Goal: Task Accomplishment & Management: Complete application form

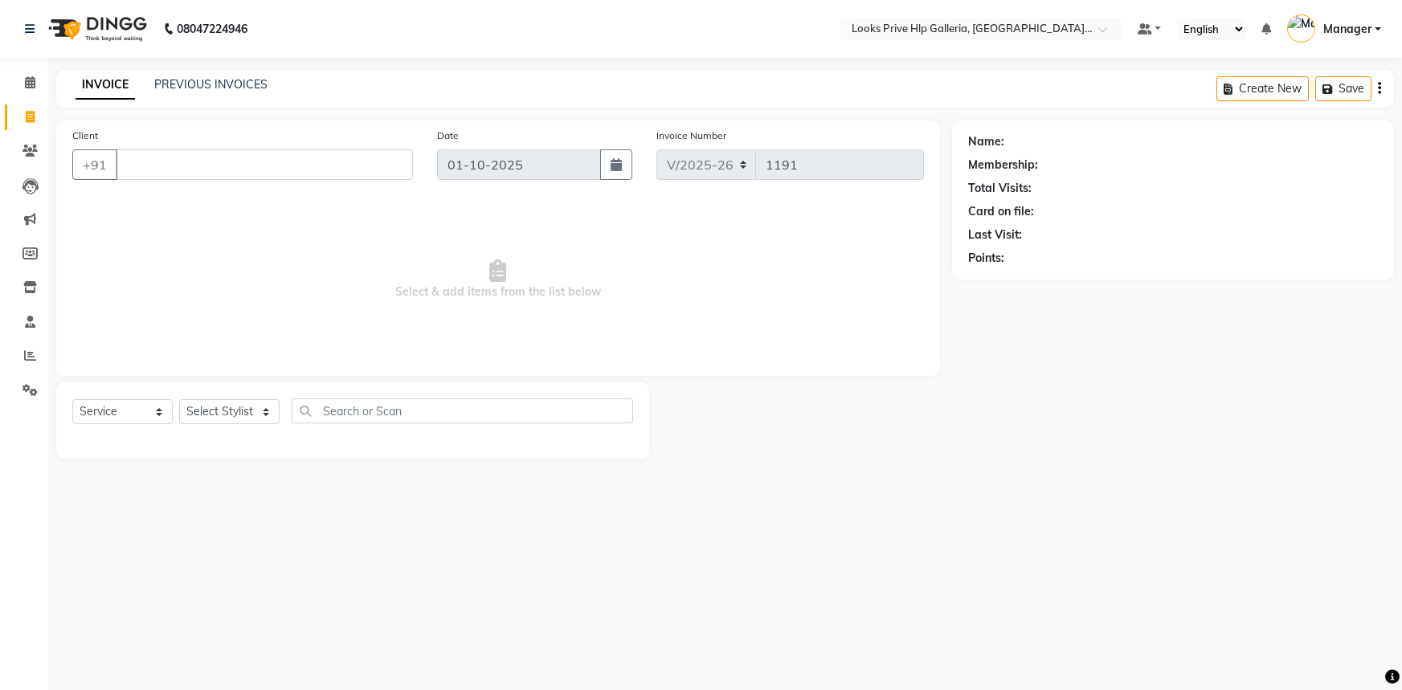
select select "7937"
select select "service"
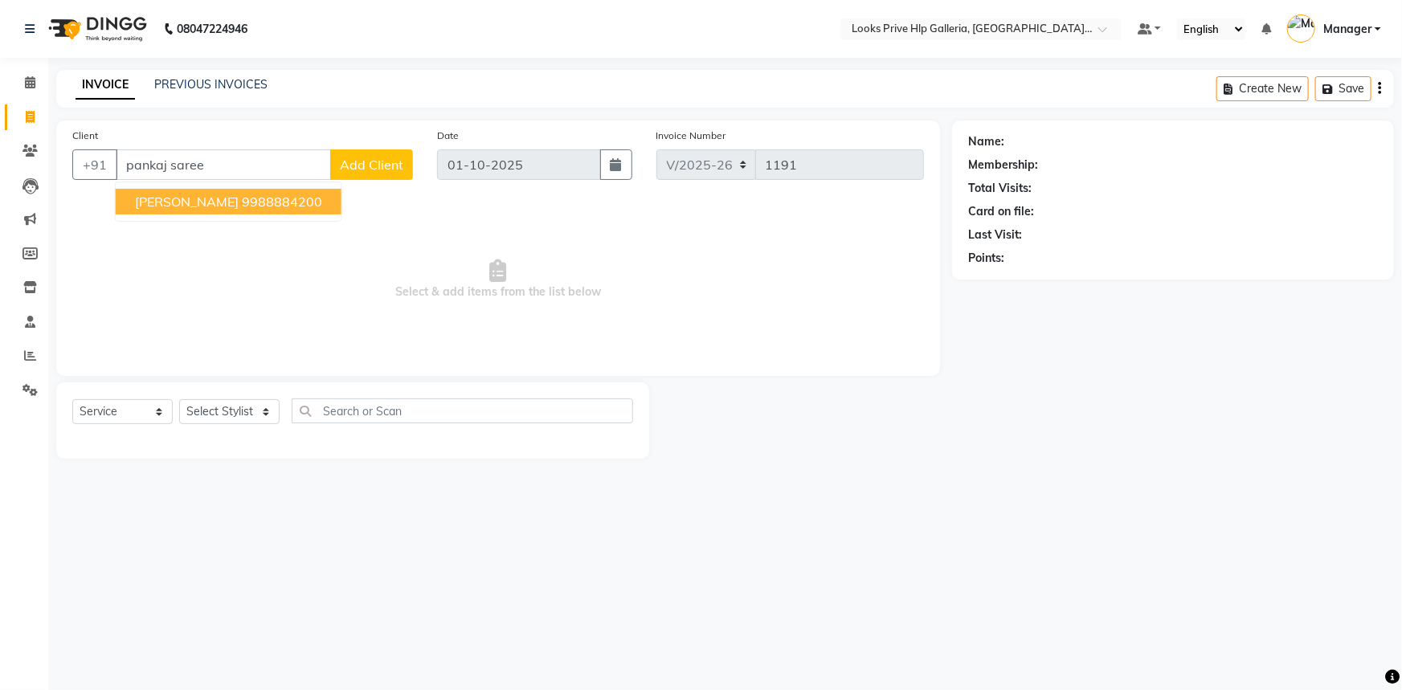
drag, startPoint x: 190, startPoint y: 198, endPoint x: 181, endPoint y: 210, distance: 14.9
click at [189, 202] on span "[PERSON_NAME]" at bounding box center [187, 202] width 104 height 16
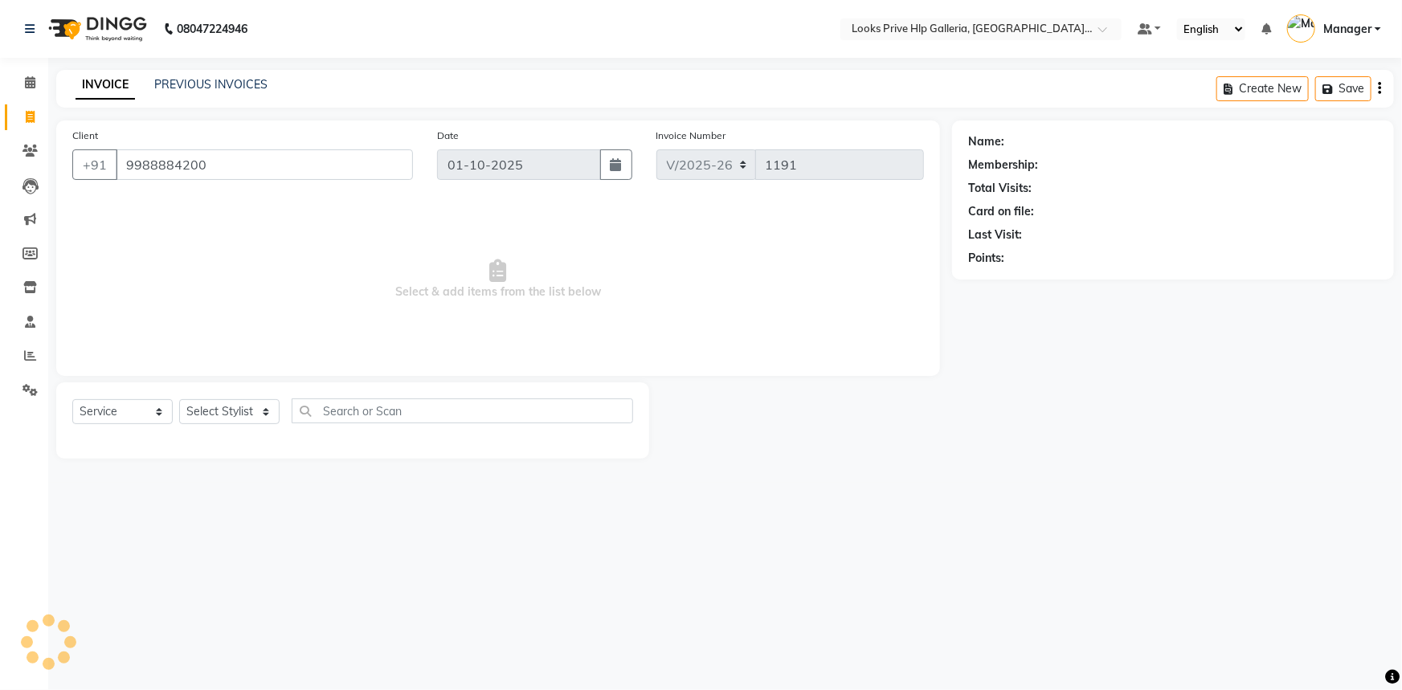
type input "9988884200"
select select "1: Object"
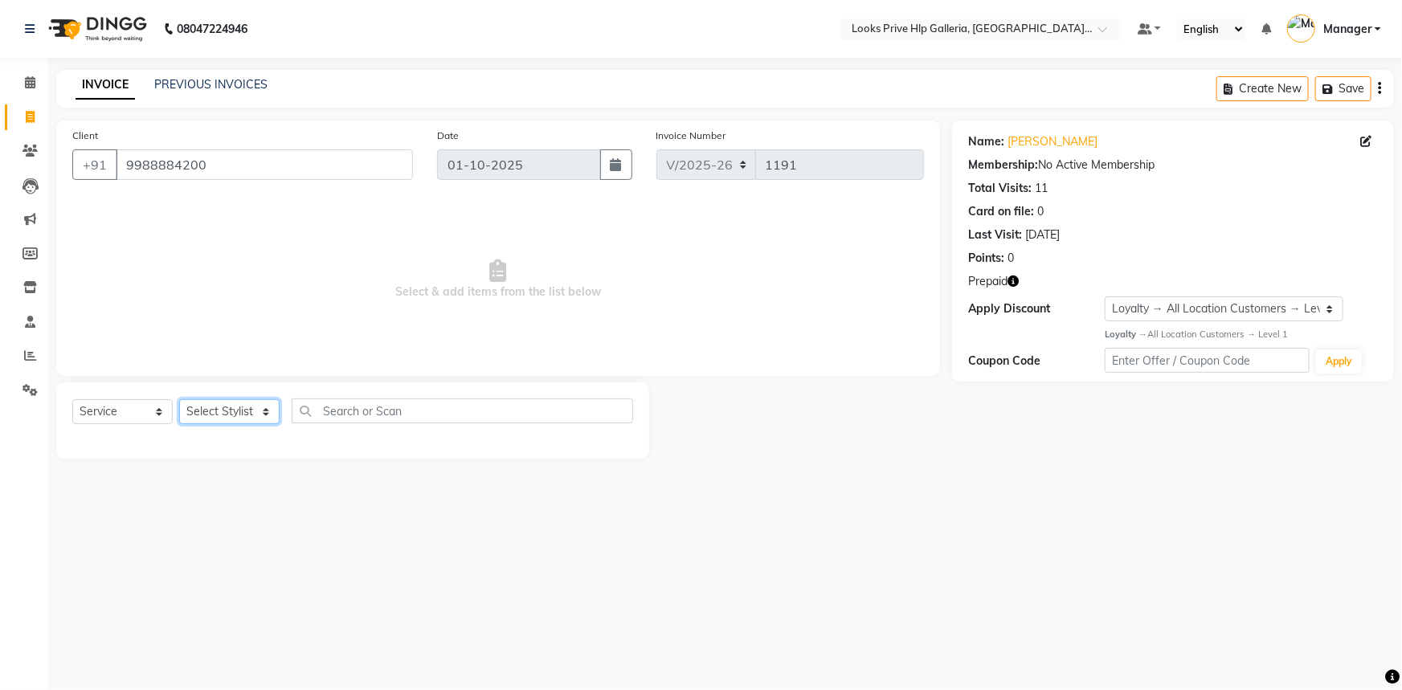
click at [228, 406] on select "Select Stylist Arshdeep Arya Counter_Sales Gourav_pdct Gurdeep_Nails+MKP Manage…" at bounding box center [229, 411] width 100 height 25
select select "71866"
click at [179, 399] on select "Select Stylist Arshdeep Arya Counter_Sales Gourav_pdct Gurdeep_Nails+MKP Manage…" at bounding box center [229, 411] width 100 height 25
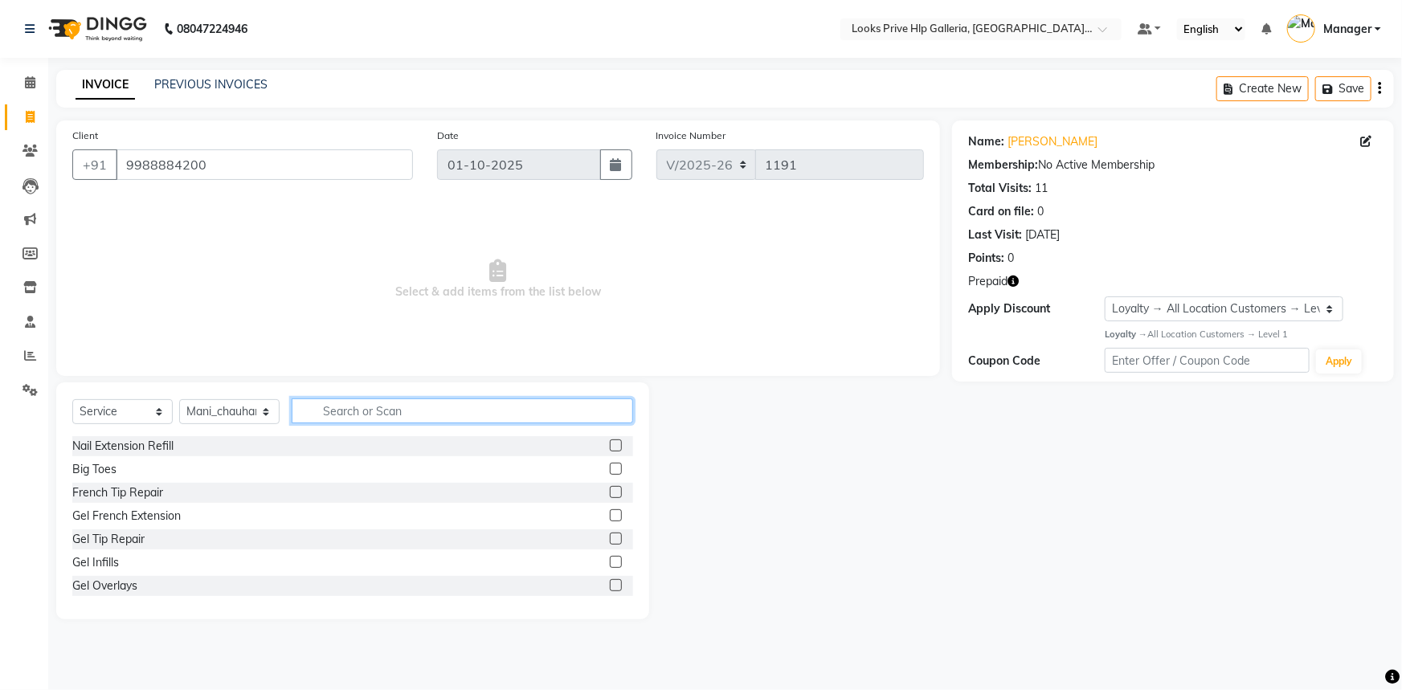
click at [365, 407] on input "text" at bounding box center [462, 410] width 341 height 25
type input "cut"
click at [610, 466] on label at bounding box center [616, 469] width 12 height 12
click at [610, 466] on input "checkbox" at bounding box center [615, 469] width 10 height 10
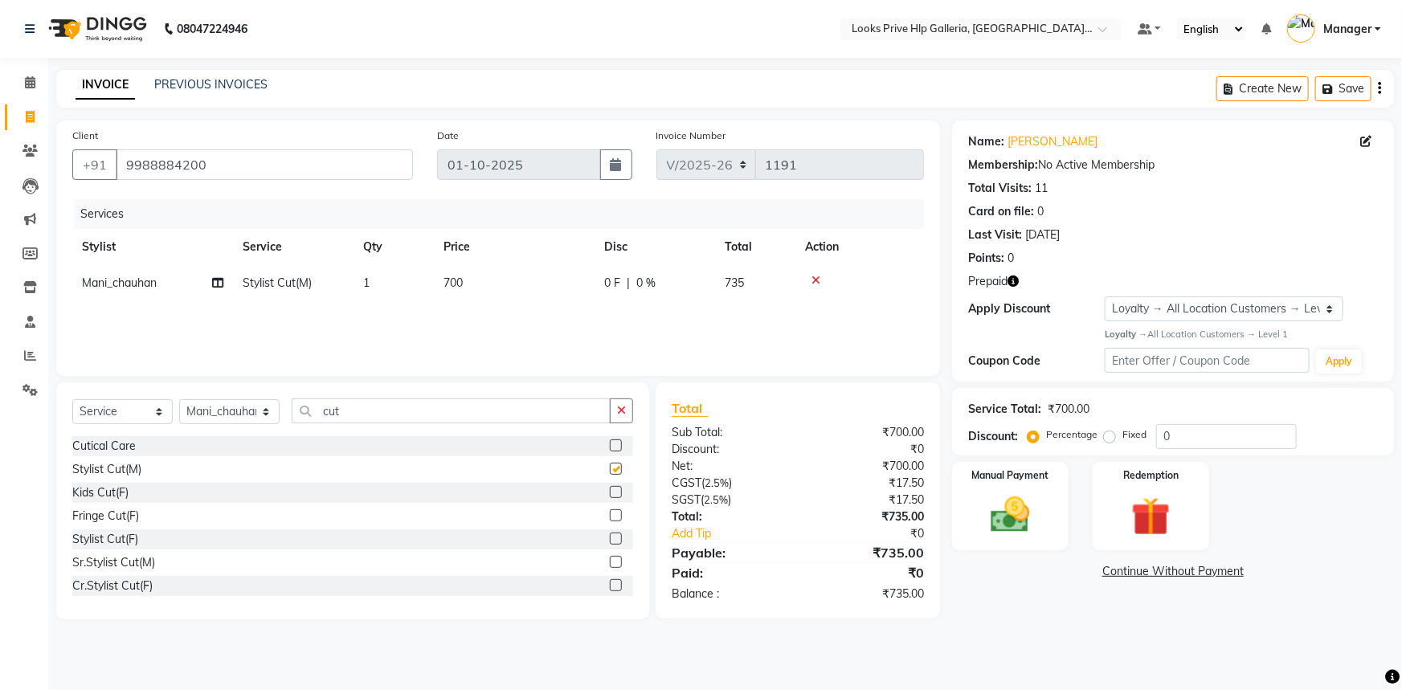
checkbox input "false"
click at [630, 412] on button "button" at bounding box center [621, 410] width 23 height 25
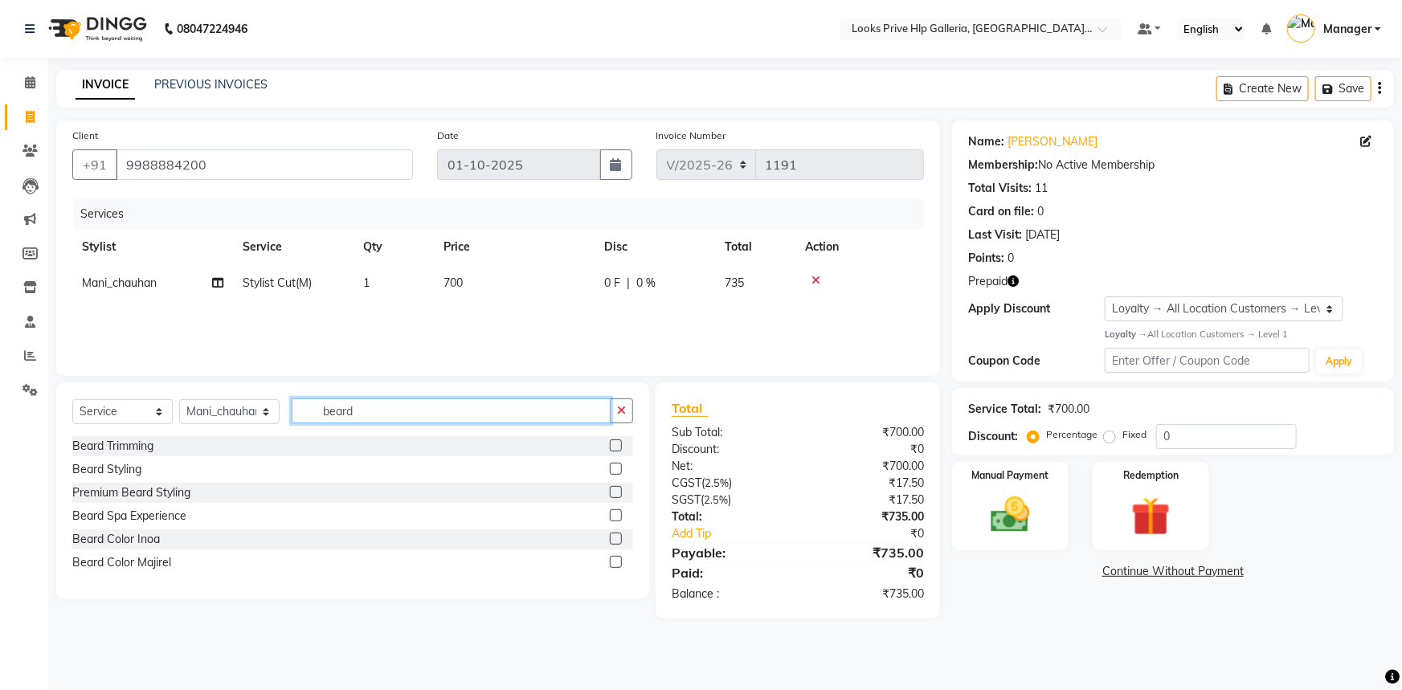
type input "beard"
click at [613, 469] on label at bounding box center [616, 469] width 12 height 12
click at [613, 469] on input "checkbox" at bounding box center [615, 469] width 10 height 10
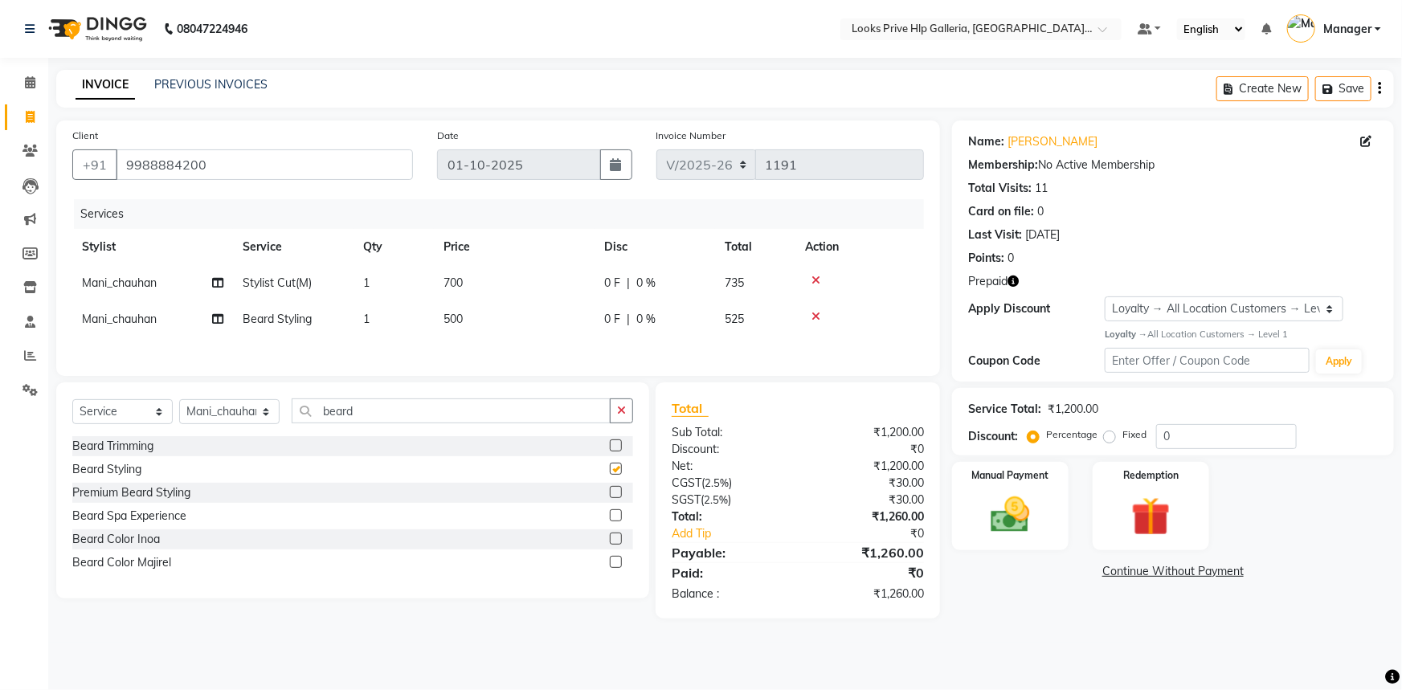
checkbox input "false"
click at [496, 290] on td "700" at bounding box center [514, 283] width 161 height 36
select select "71866"
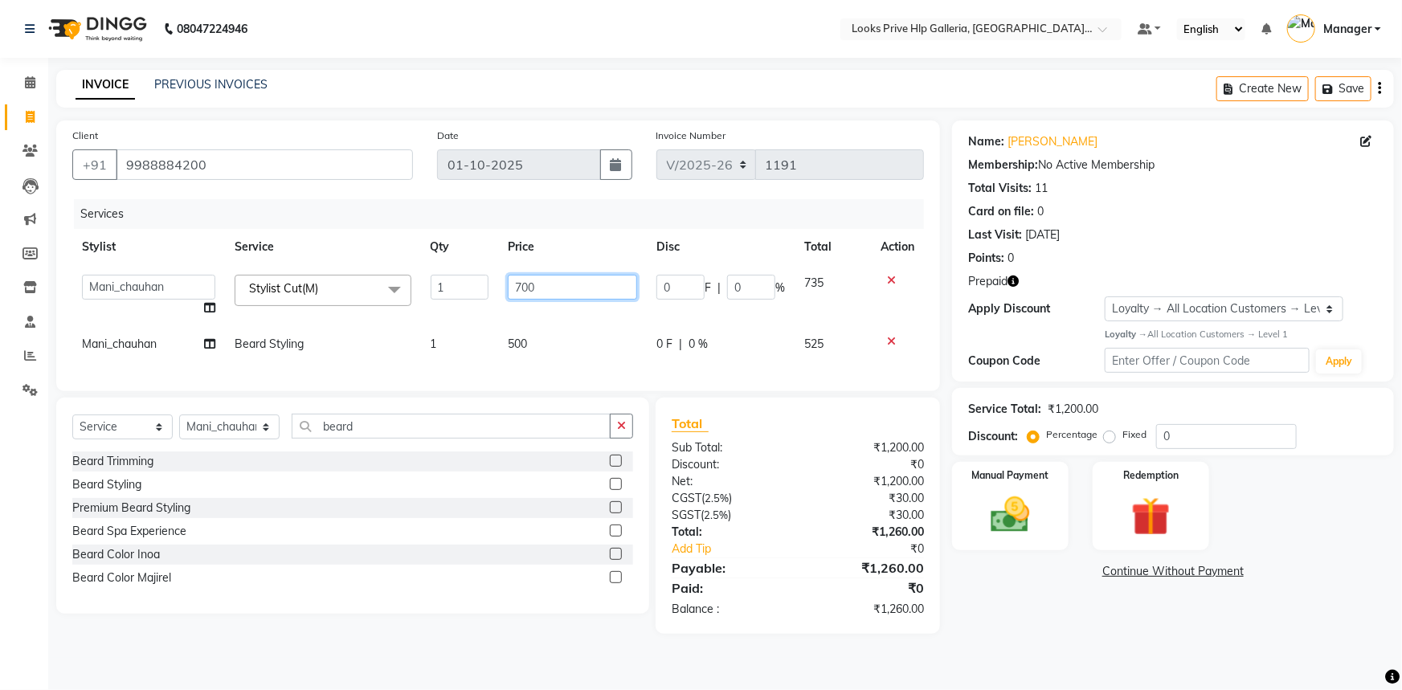
click at [563, 281] on input "700" at bounding box center [572, 287] width 129 height 25
type input "7"
type input "850"
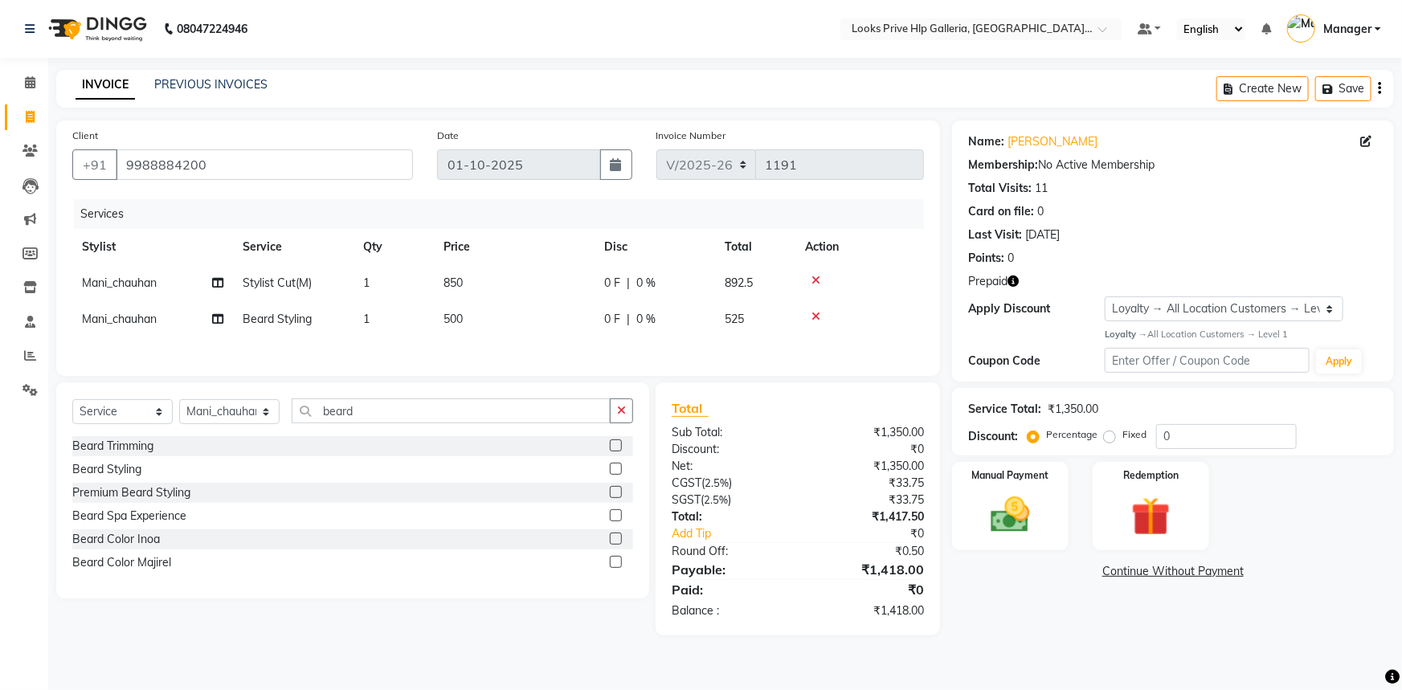
click at [639, 450] on div "Select Service Product Membership Package Voucher Prepaid Gift Card Select Styl…" at bounding box center [352, 490] width 593 height 216
click at [1173, 498] on img at bounding box center [1151, 517] width 66 height 51
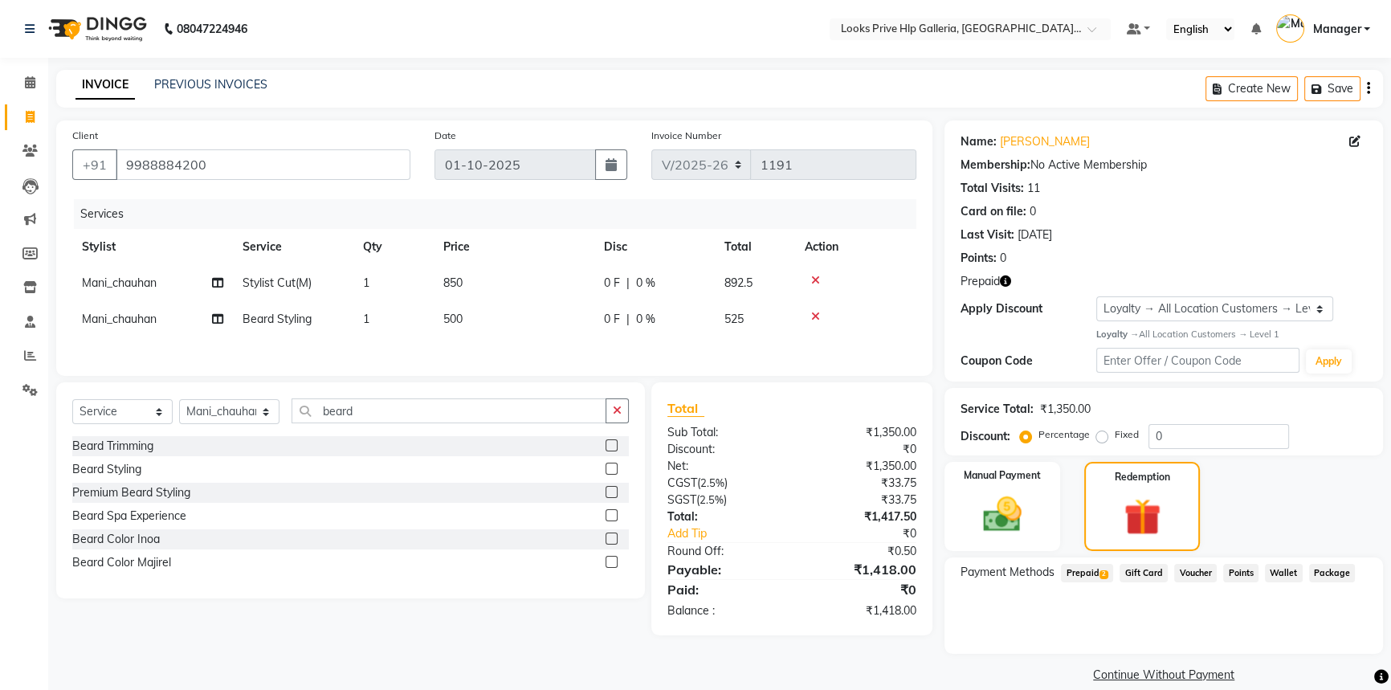
click at [1099, 567] on span "Prepaid 2" at bounding box center [1087, 573] width 52 height 18
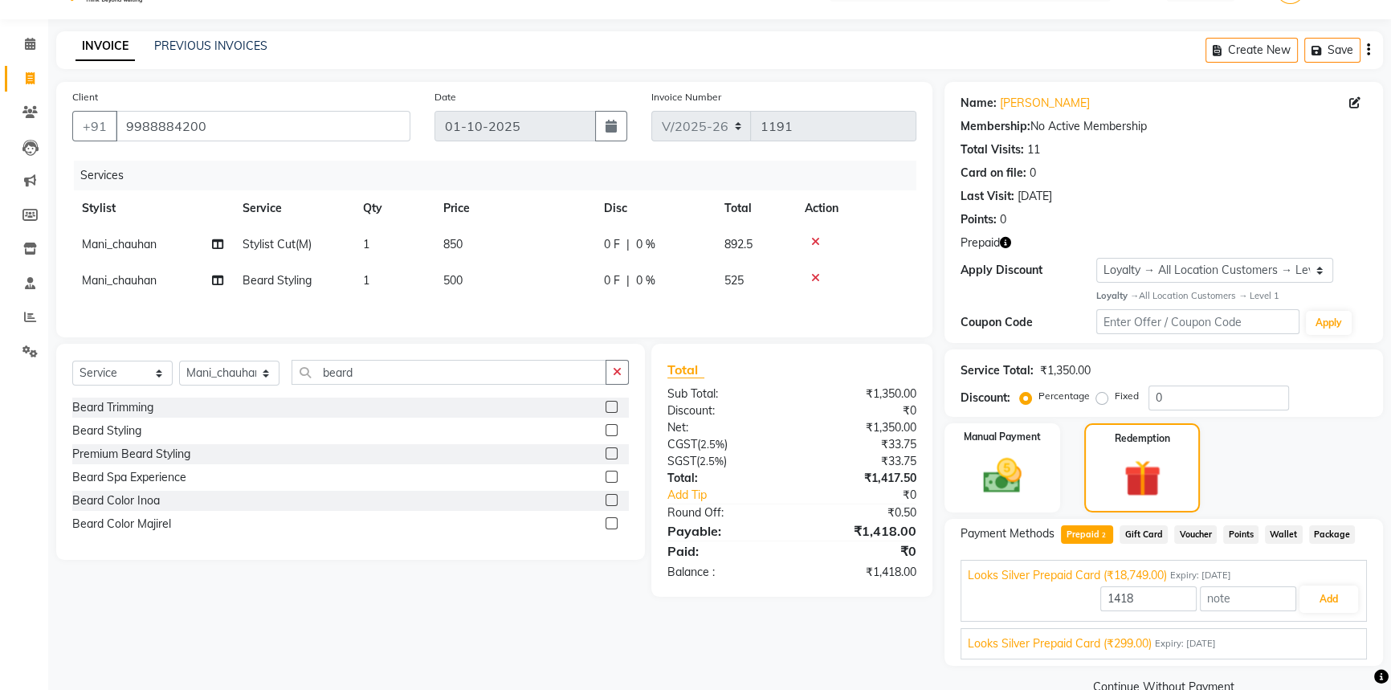
scroll to position [71, 0]
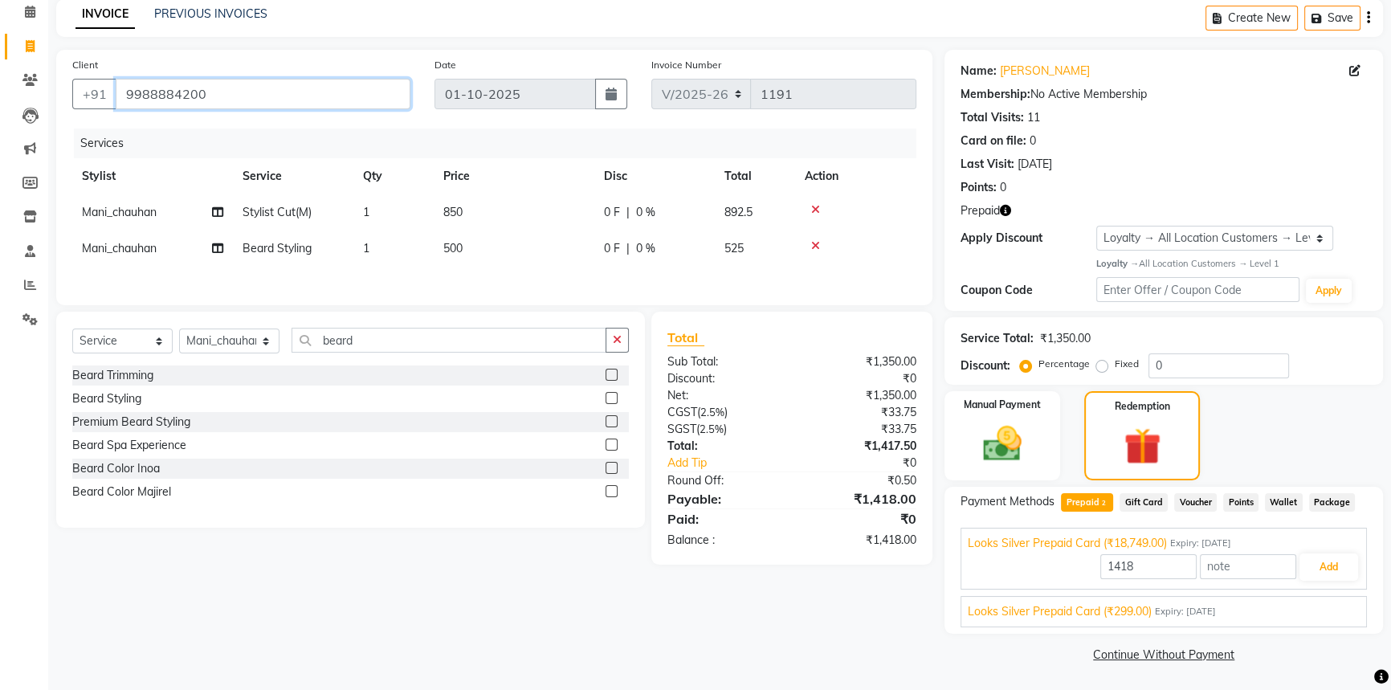
click at [242, 88] on input "9988884200" at bounding box center [263, 94] width 295 height 31
click at [1331, 566] on button "Add" at bounding box center [1329, 567] width 59 height 27
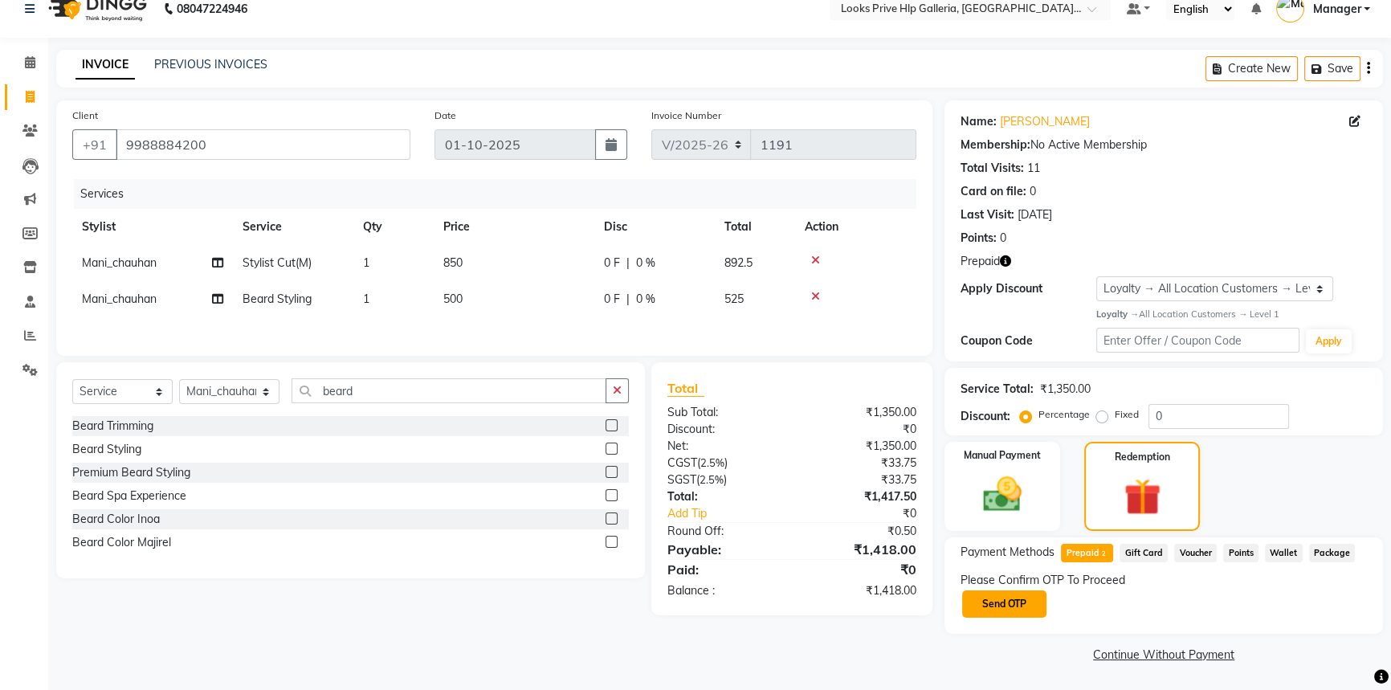
click at [1033, 602] on button "Send OTP" at bounding box center [1004, 603] width 84 height 27
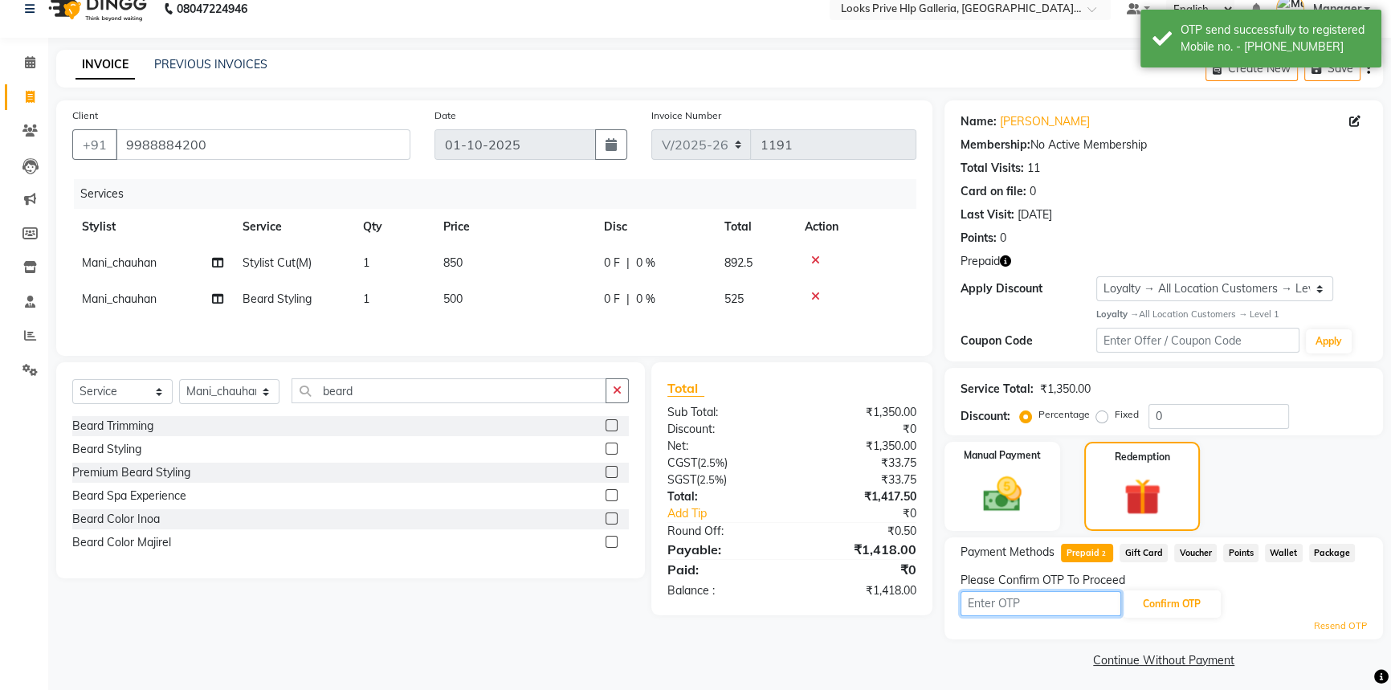
click at [1089, 603] on input "text" at bounding box center [1041, 603] width 161 height 25
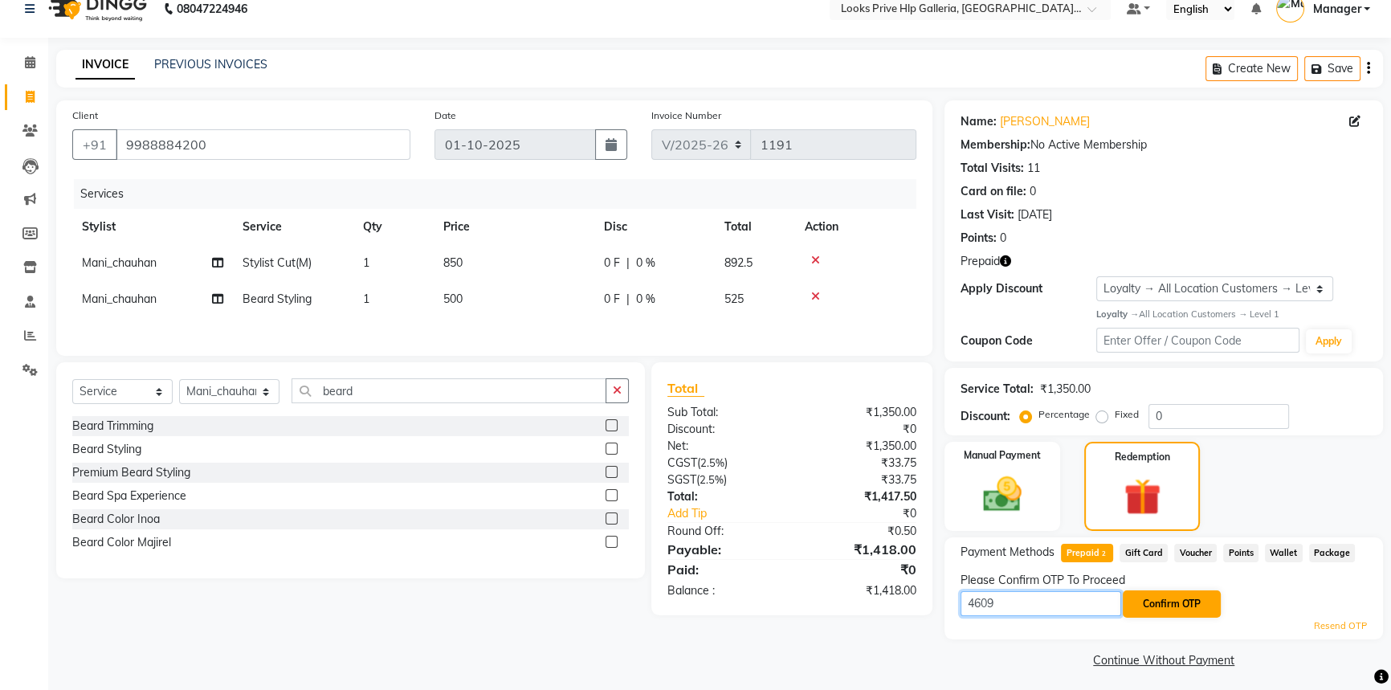
type input "4609"
click at [1166, 607] on button "Confirm OTP" at bounding box center [1172, 603] width 98 height 27
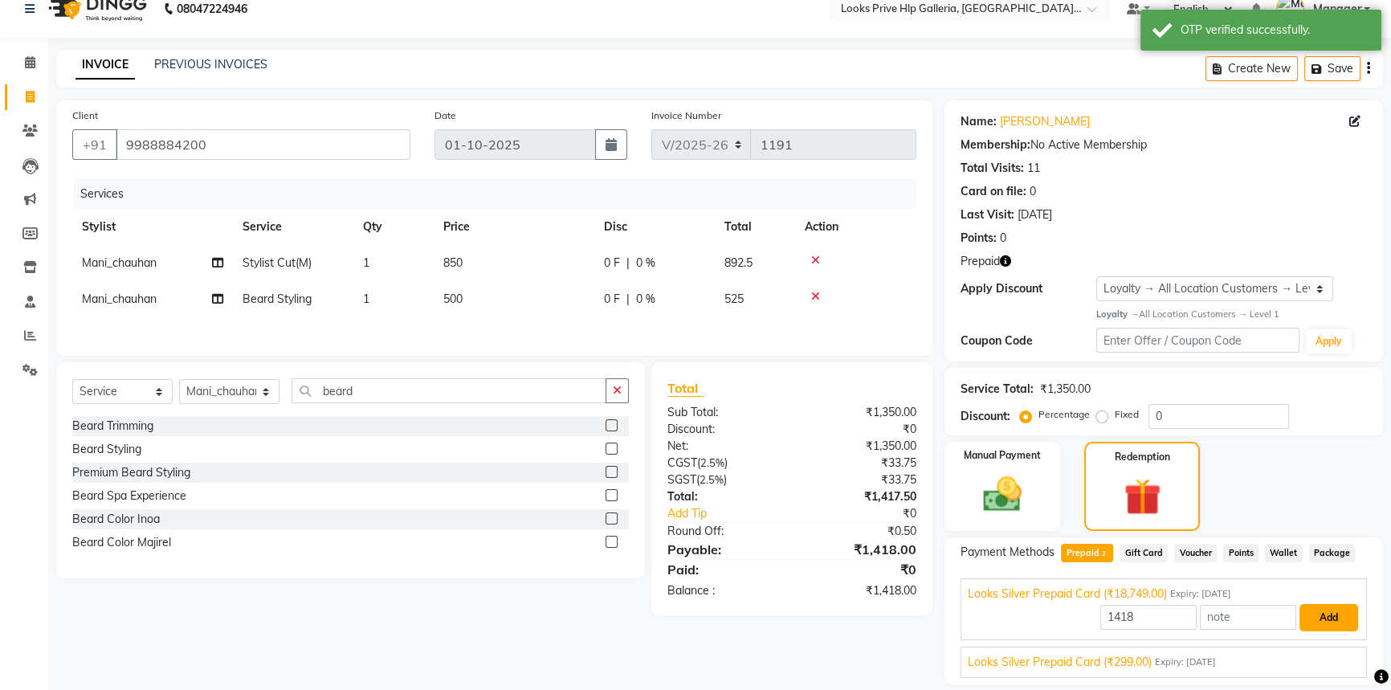
click at [1333, 611] on button "Add" at bounding box center [1329, 617] width 59 height 27
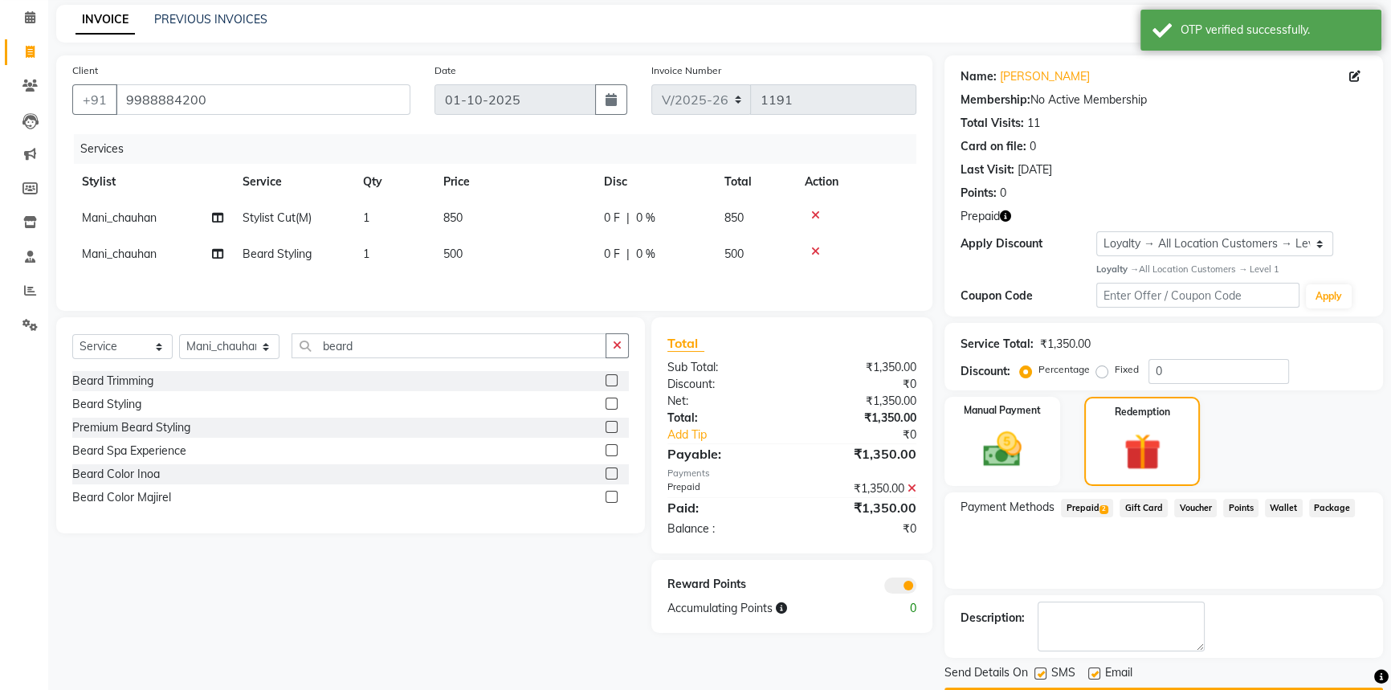
scroll to position [111, 0]
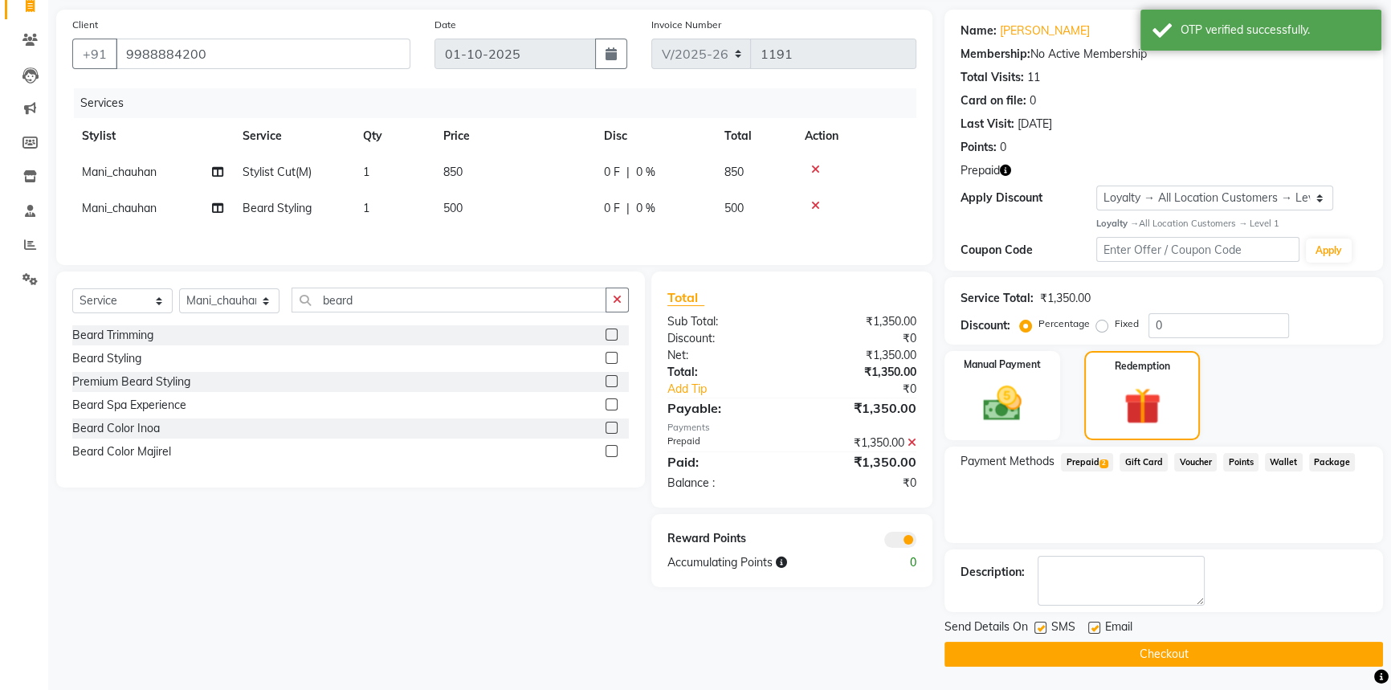
click at [1178, 653] on button "Checkout" at bounding box center [1164, 654] width 439 height 25
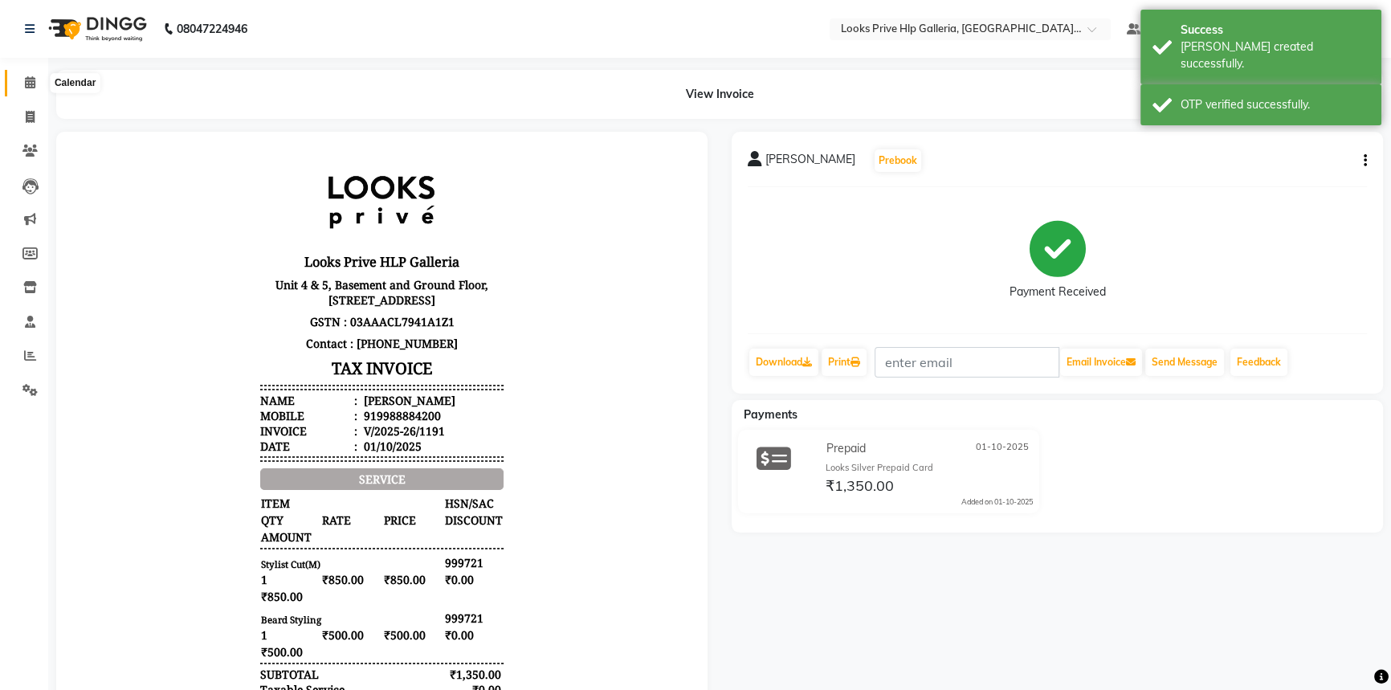
click at [31, 80] on icon at bounding box center [30, 82] width 10 height 12
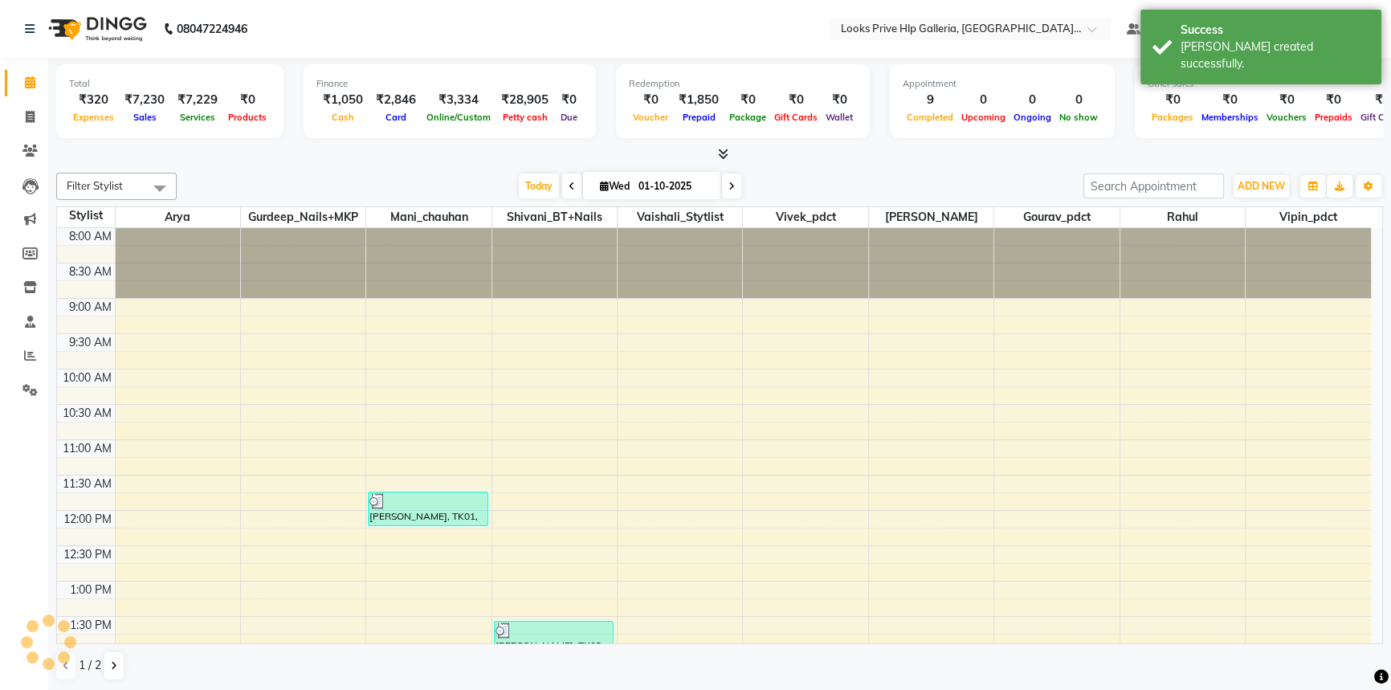
scroll to position [499, 0]
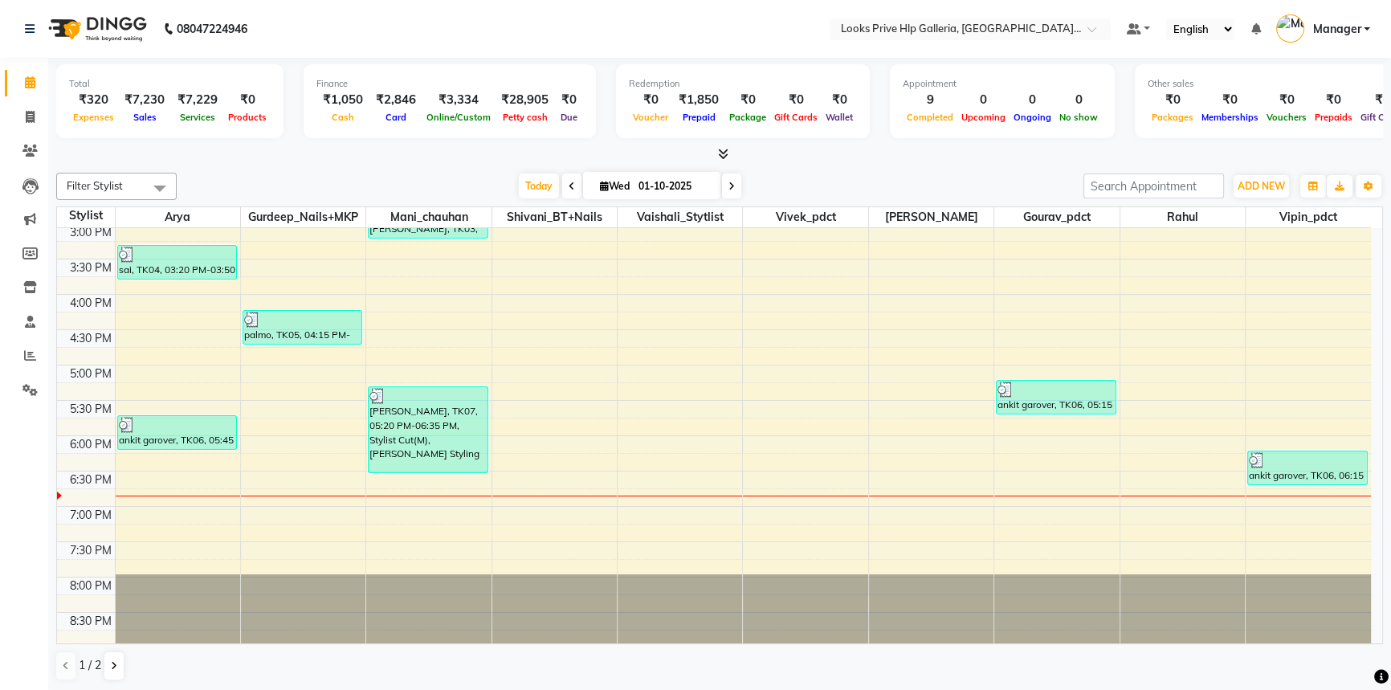
drag, startPoint x: 1240, startPoint y: 311, endPoint x: 1243, endPoint y: 296, distance: 15.5
drag, startPoint x: 1243, startPoint y: 296, endPoint x: 1236, endPoint y: 184, distance: 111.9
click at [1263, 203] on div "Filter Stylist Select All Arya Gurdeep_Nails+MKP Mani_chauhan Shivani_BT+Nails …" at bounding box center [719, 426] width 1327 height 521
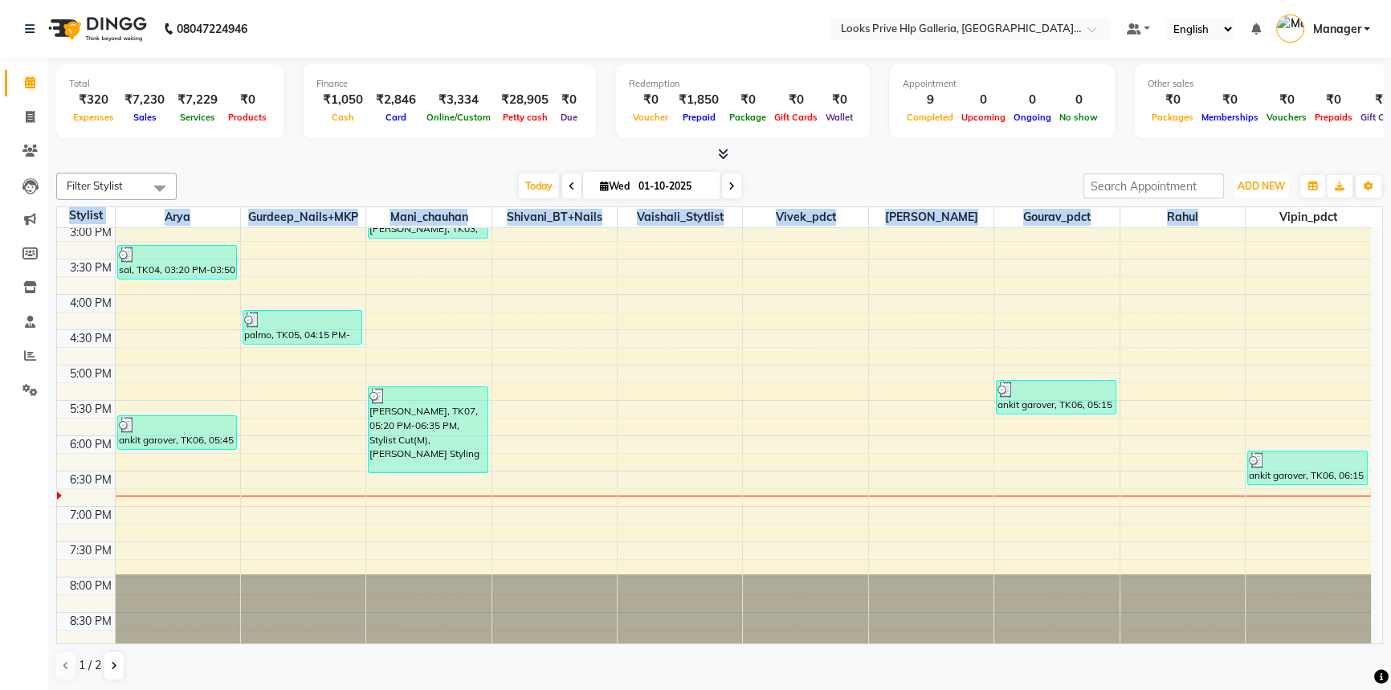
drag, startPoint x: 1236, startPoint y: 184, endPoint x: 1177, endPoint y: 189, distance: 59.6
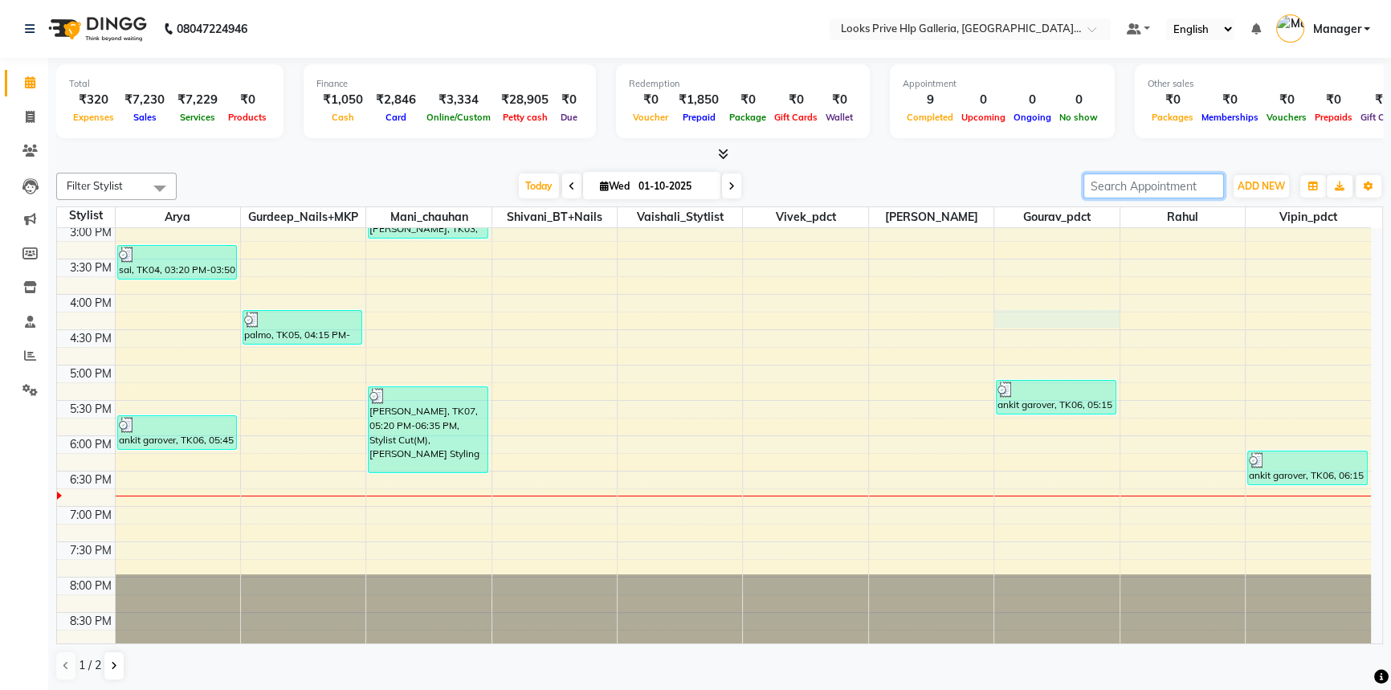
click at [1060, 313] on div "8:00 AM 8:30 AM 9:00 AM 9:30 AM 10:00 AM 10:30 AM 11:00 AM 11:30 AM 12:00 PM 12…" at bounding box center [714, 188] width 1314 height 918
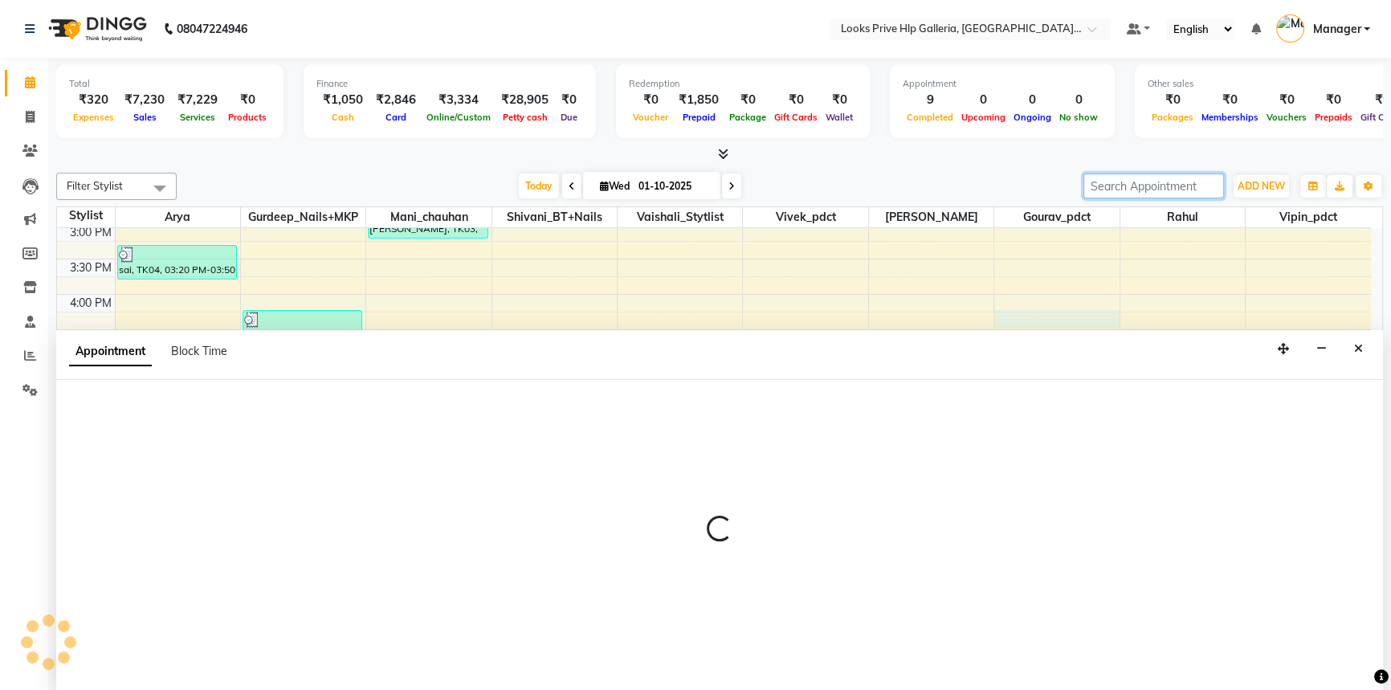
scroll to position [0, 0]
select select "88097"
select select "tentative"
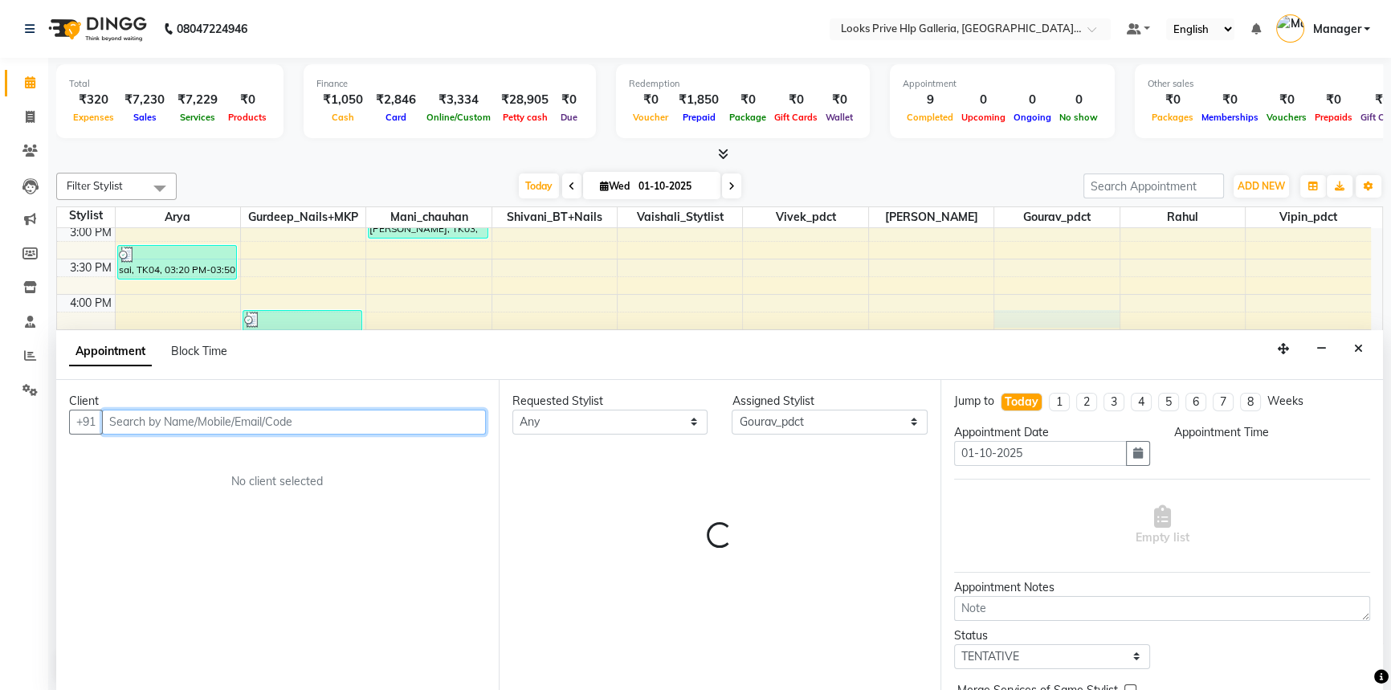
click at [1366, 349] on button "Close" at bounding box center [1358, 349] width 23 height 25
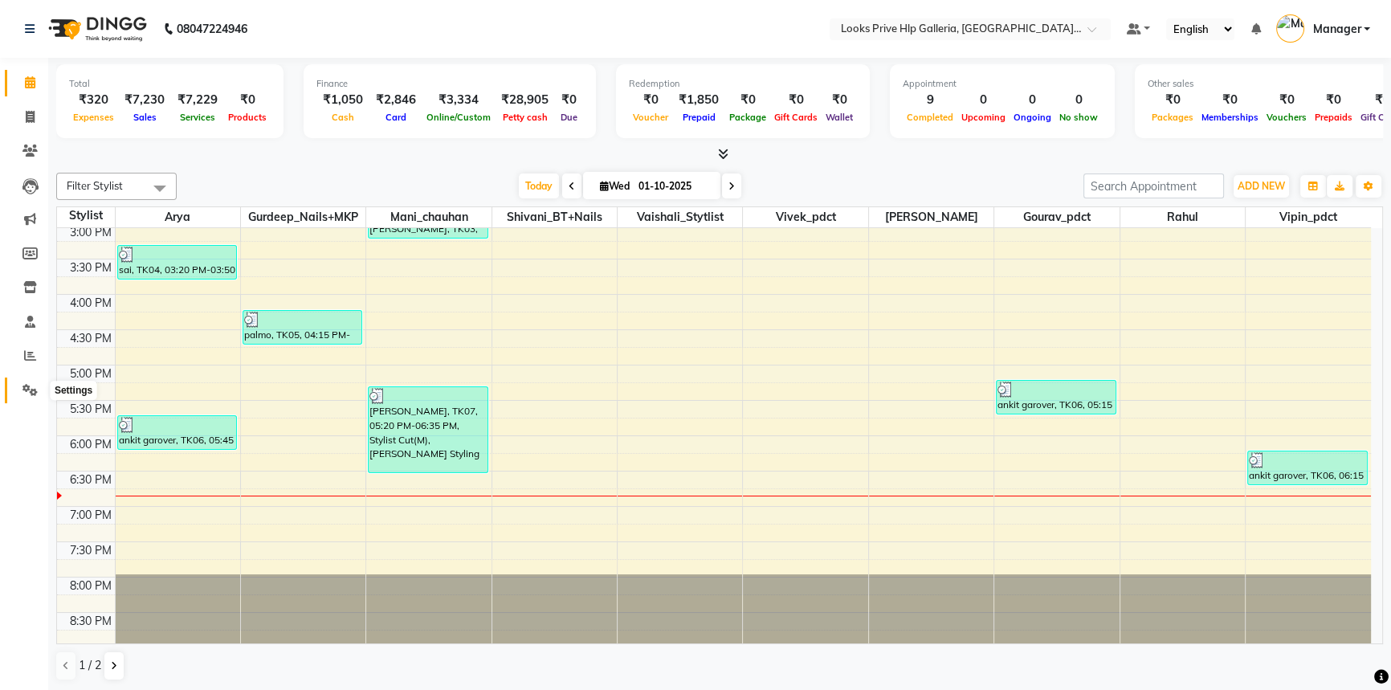
drag, startPoint x: 32, startPoint y: 383, endPoint x: 47, endPoint y: 381, distance: 14.7
click at [33, 384] on icon at bounding box center [29, 390] width 15 height 12
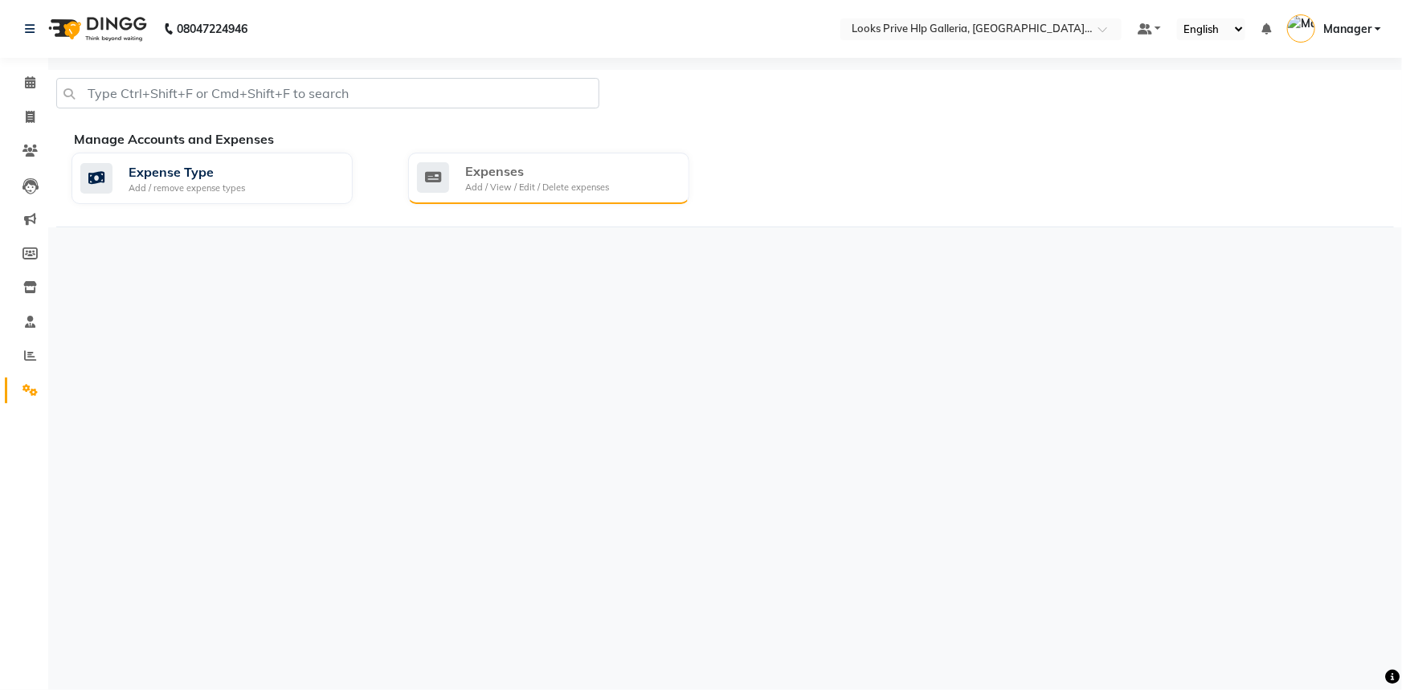
click at [576, 173] on div "Expenses" at bounding box center [537, 170] width 144 height 19
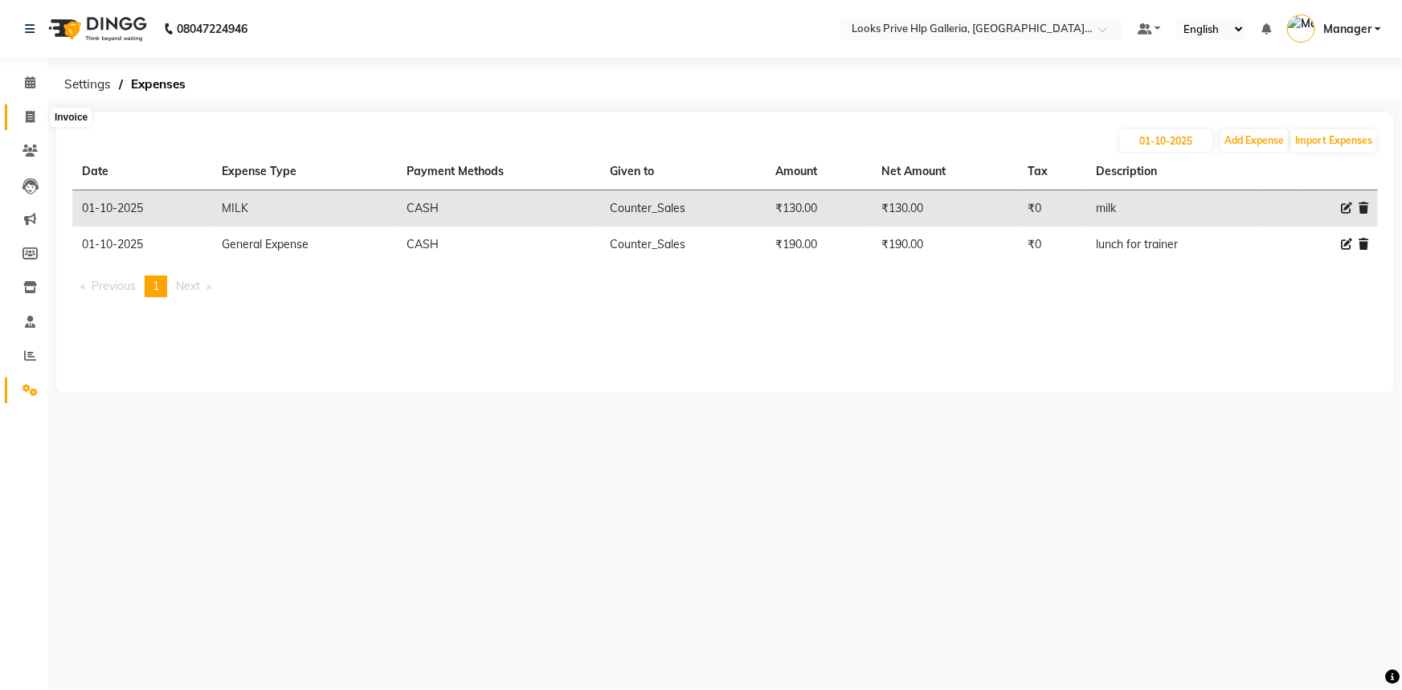
click at [36, 109] on span at bounding box center [30, 117] width 28 height 18
select select "service"
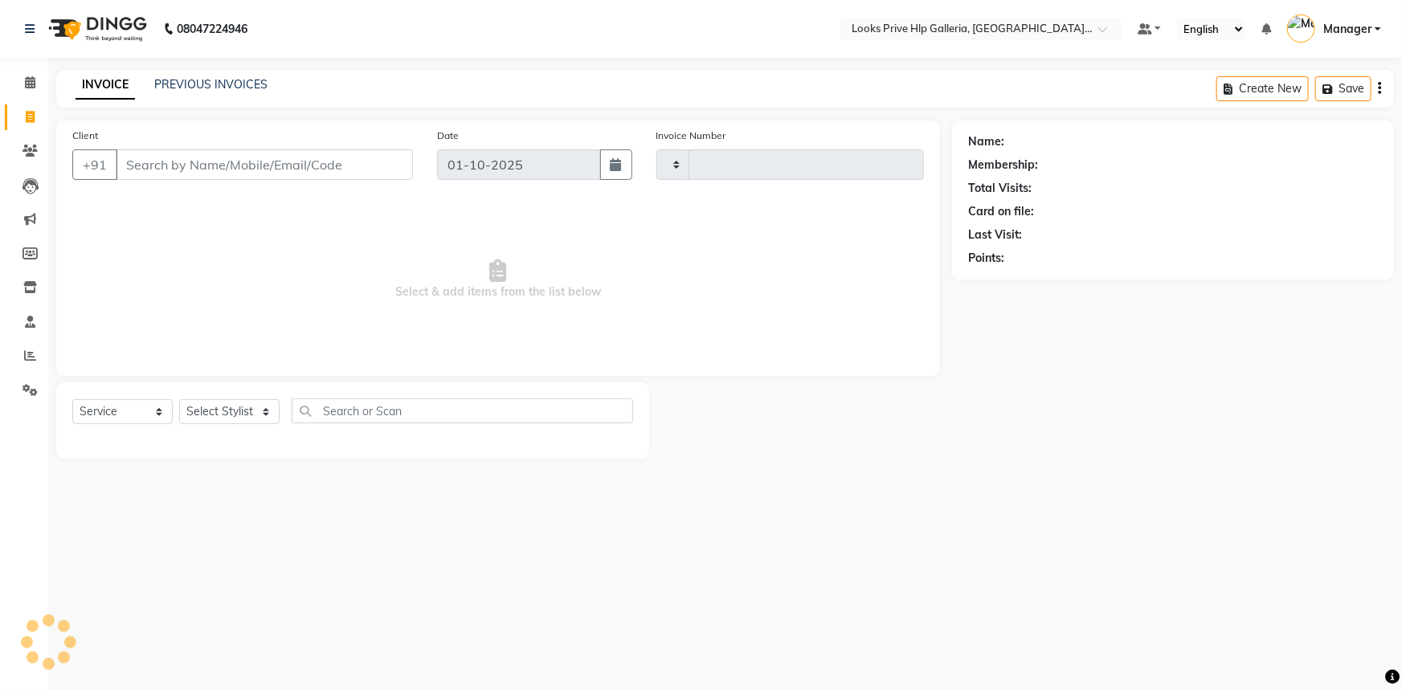
type input "1192"
select select "7937"
click at [27, 76] on icon at bounding box center [30, 82] width 10 height 12
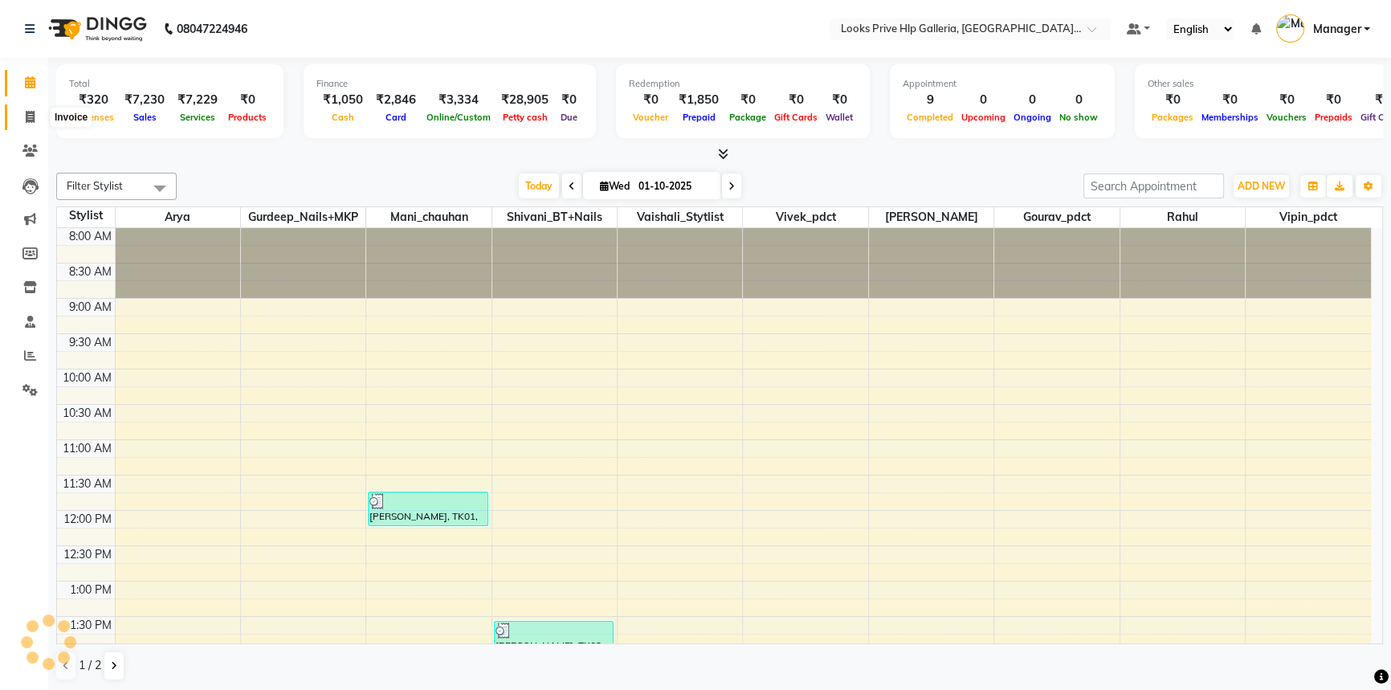
click at [35, 108] on span at bounding box center [30, 117] width 28 height 18
select select "7937"
select select "service"
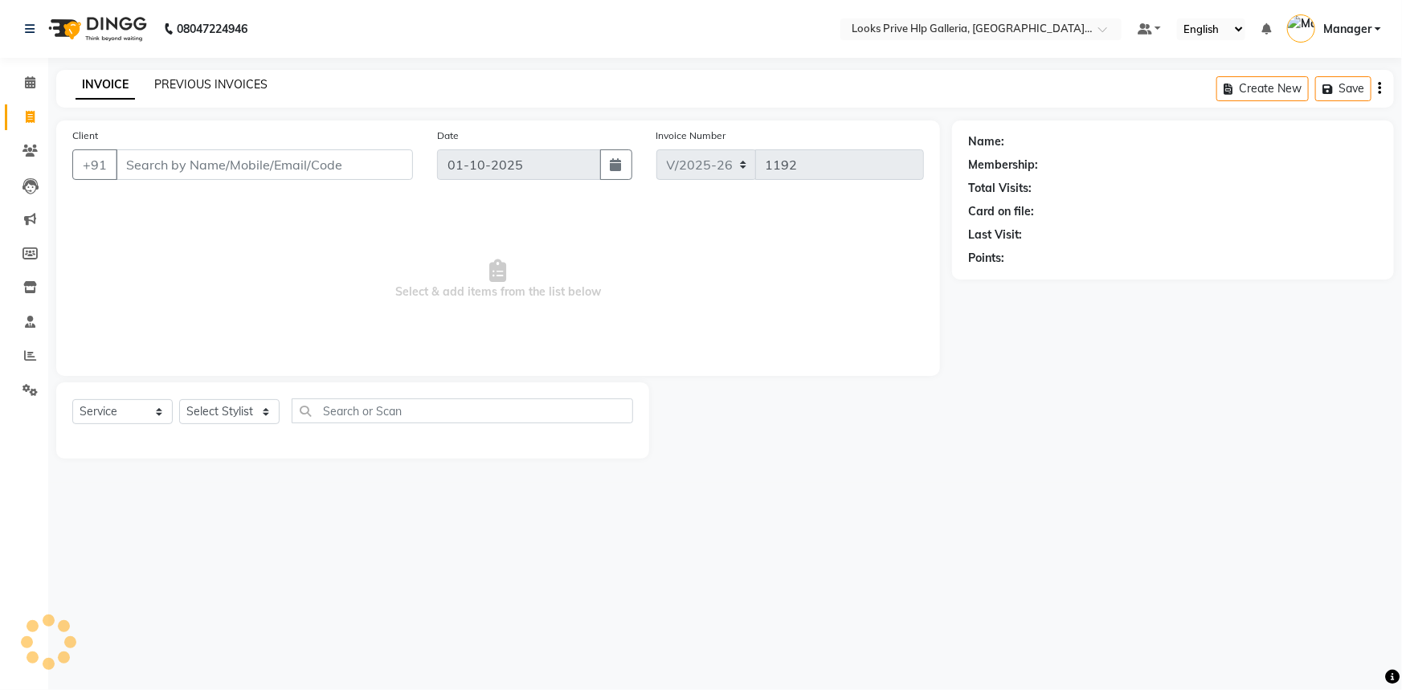
click at [213, 81] on link "PREVIOUS INVOICES" at bounding box center [210, 84] width 113 height 14
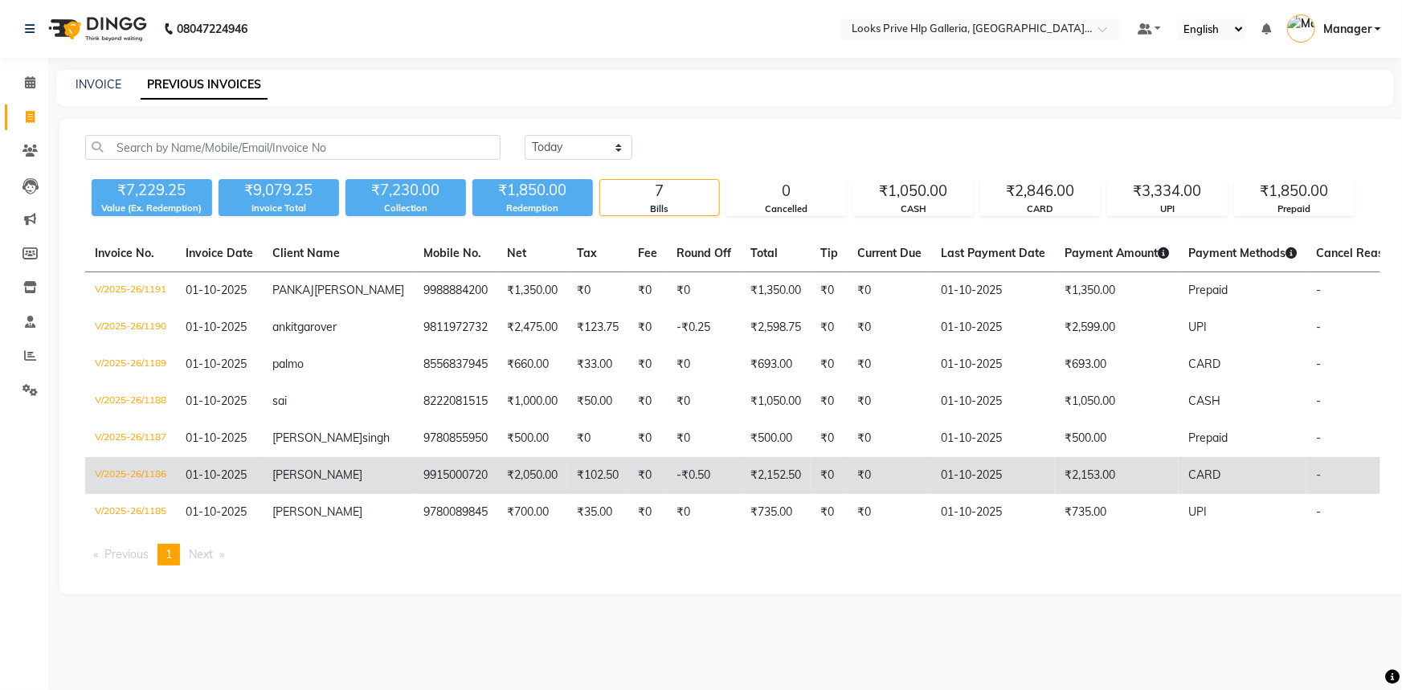
click at [157, 494] on td "V/2025-26/1186" at bounding box center [130, 475] width 91 height 37
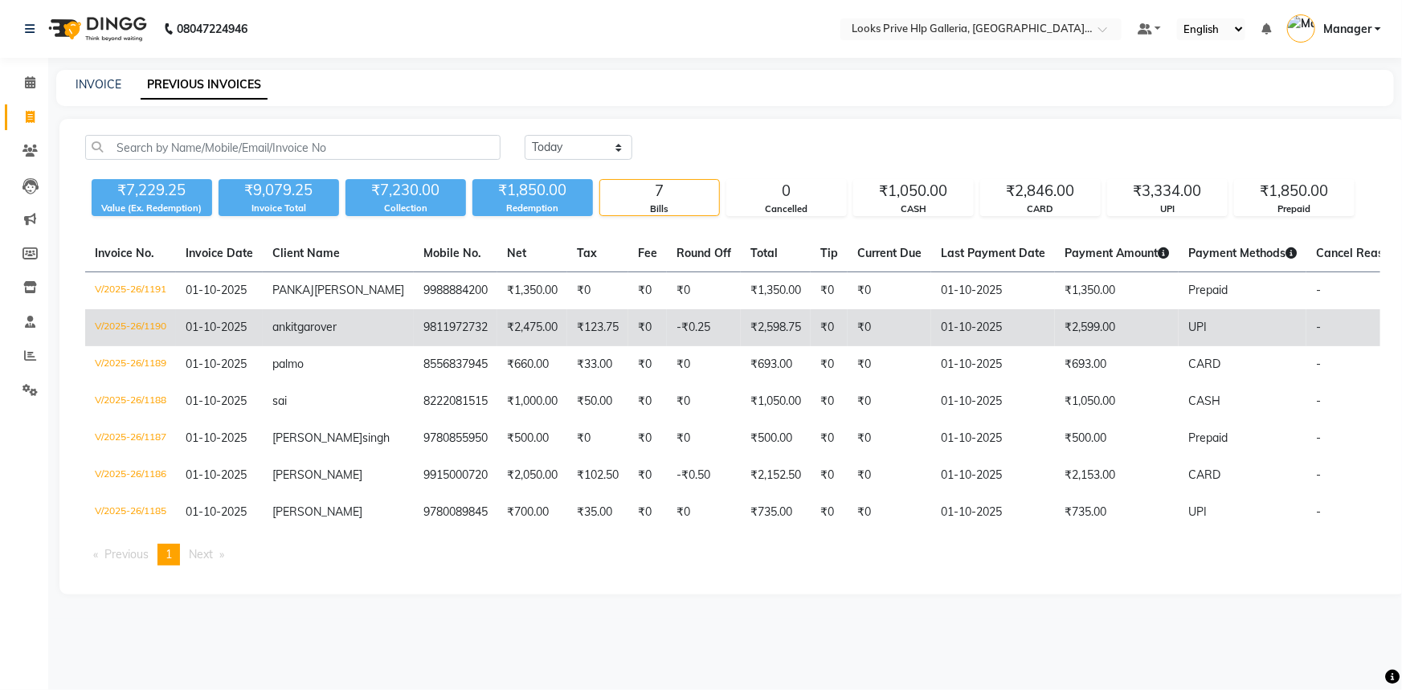
click at [126, 340] on td "V/2025-26/1190" at bounding box center [130, 327] width 91 height 37
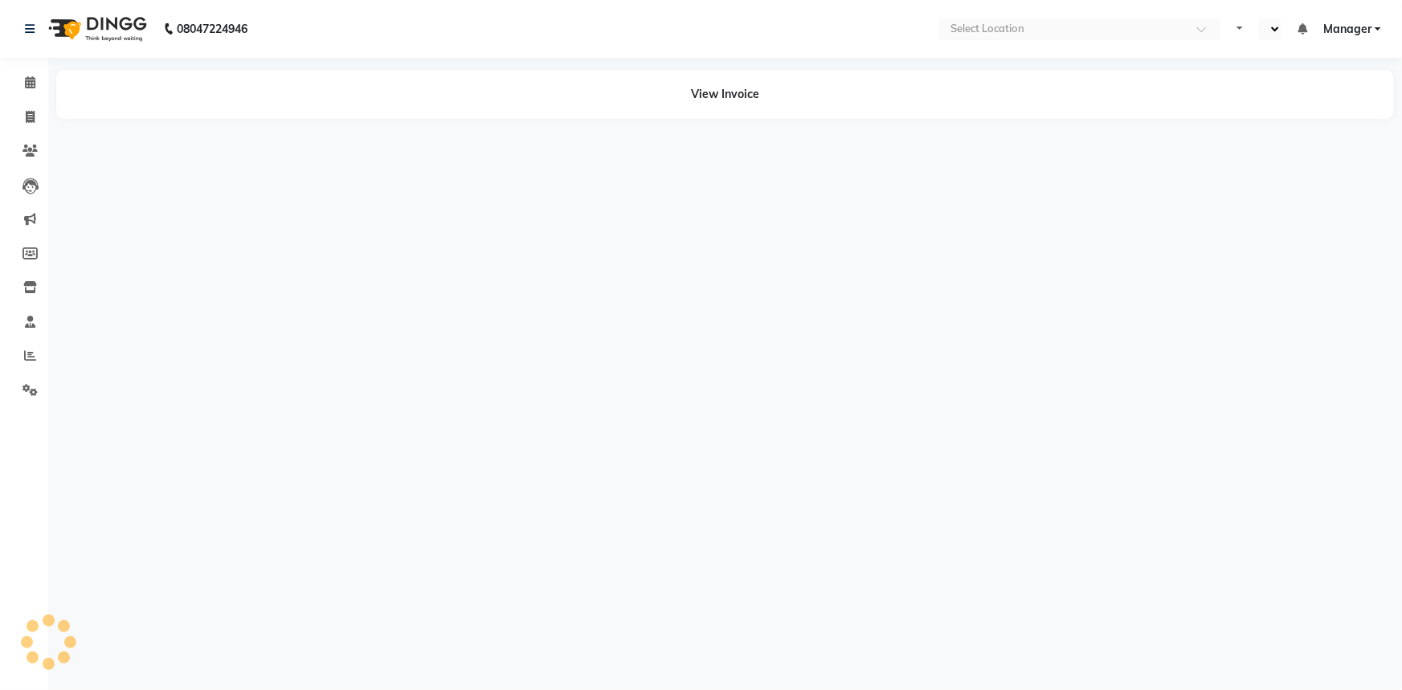
select select "en"
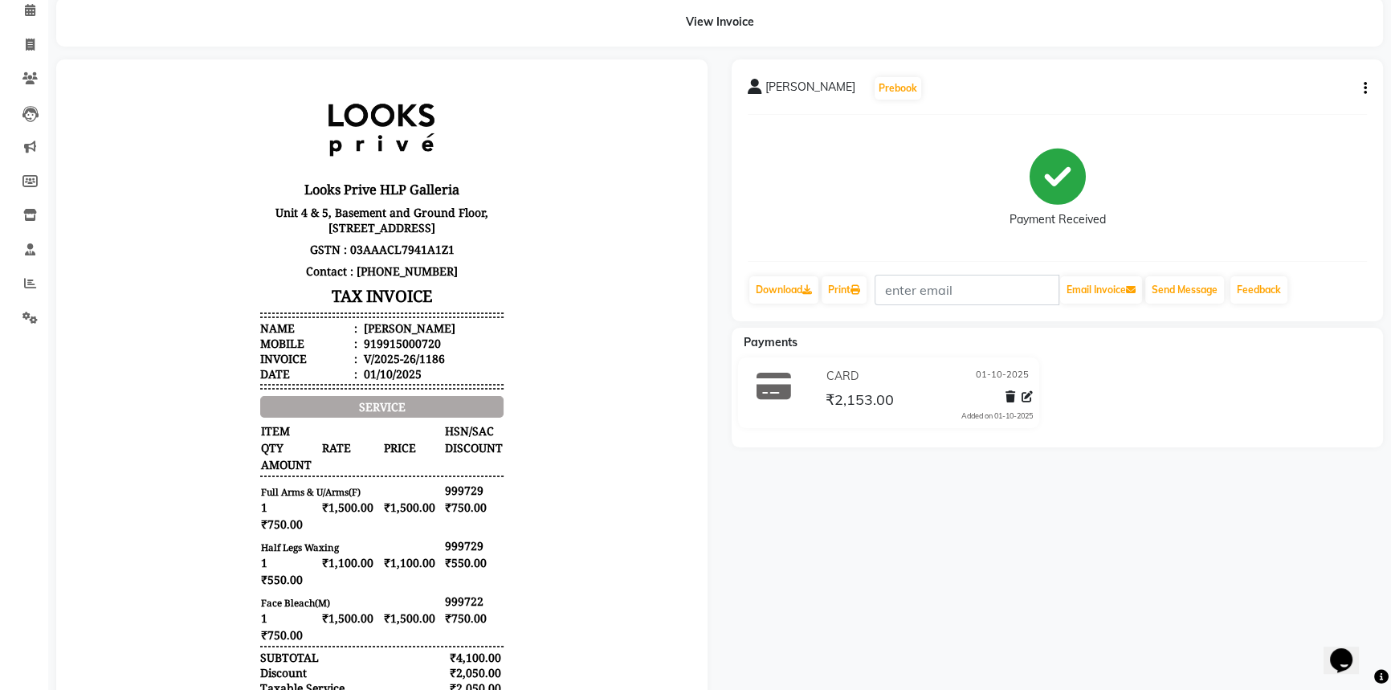
scroll to position [13, 0]
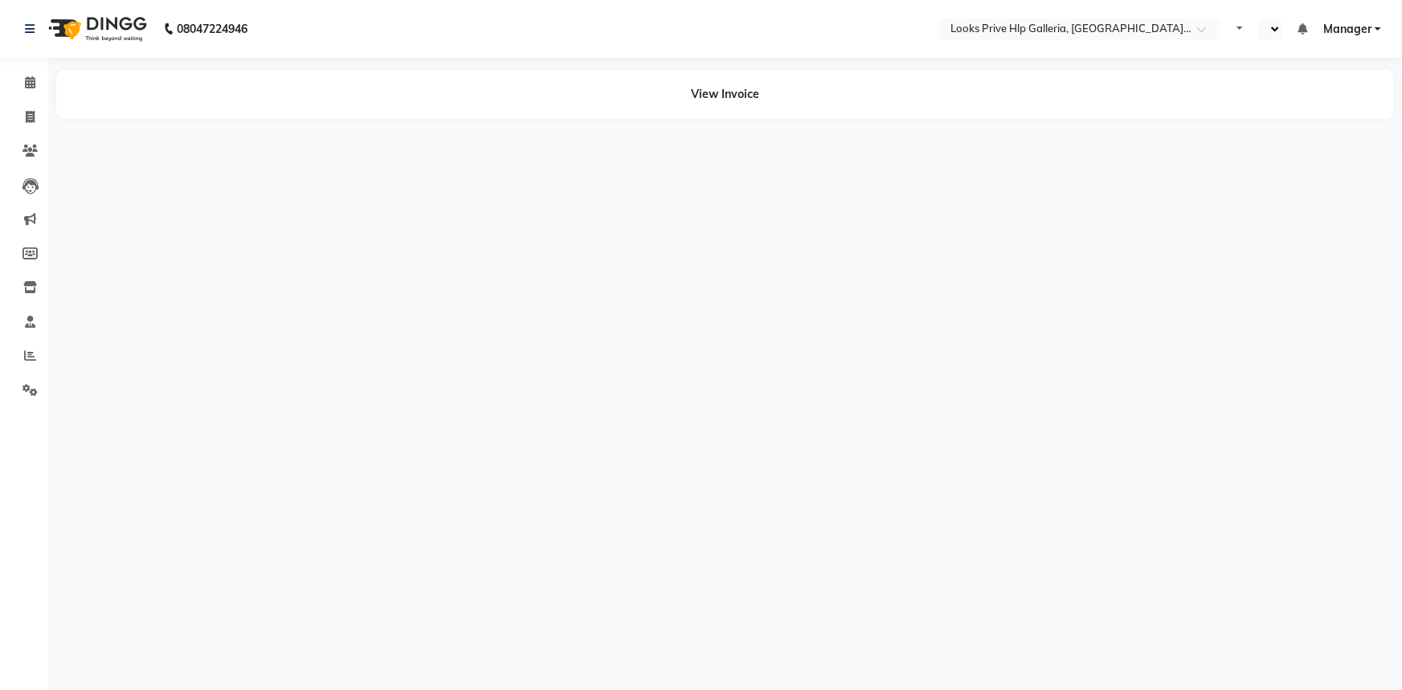
select select "en"
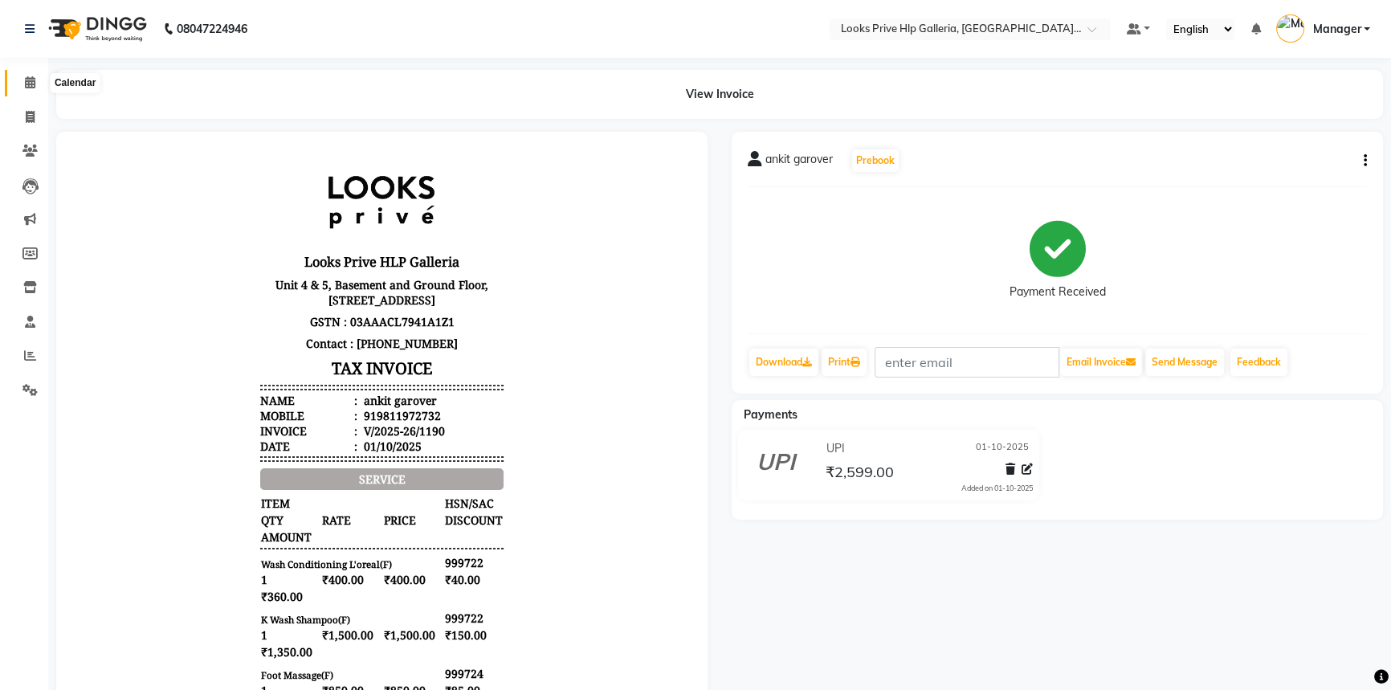
click at [26, 85] on icon at bounding box center [30, 82] width 10 height 12
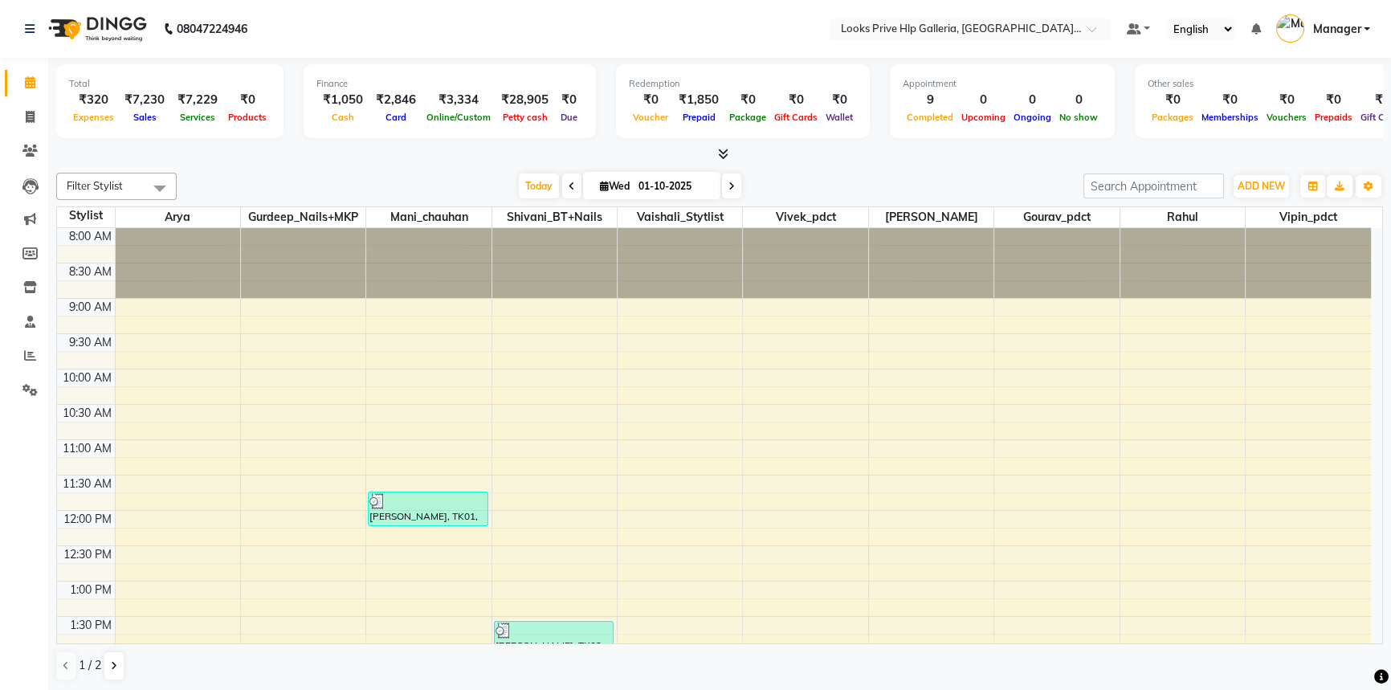
click at [1259, 170] on div "Filter Stylist Select All Arya Gurdeep_Nails+MKP Mani_chauhan Shivani_BT+Nails …" at bounding box center [719, 426] width 1327 height 521
click at [1258, 178] on button "ADD NEW Toggle Dropdown" at bounding box center [1261, 186] width 55 height 22
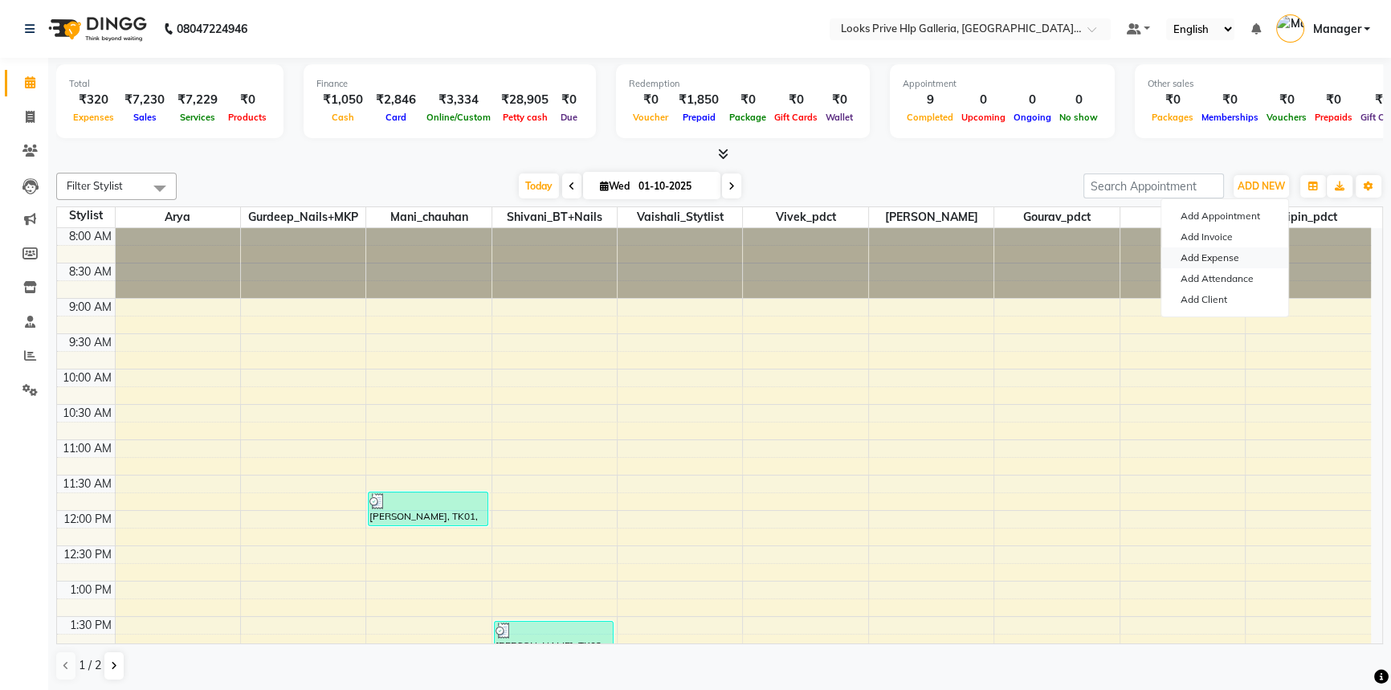
click at [1231, 254] on link "Add Expense" at bounding box center [1225, 257] width 127 height 21
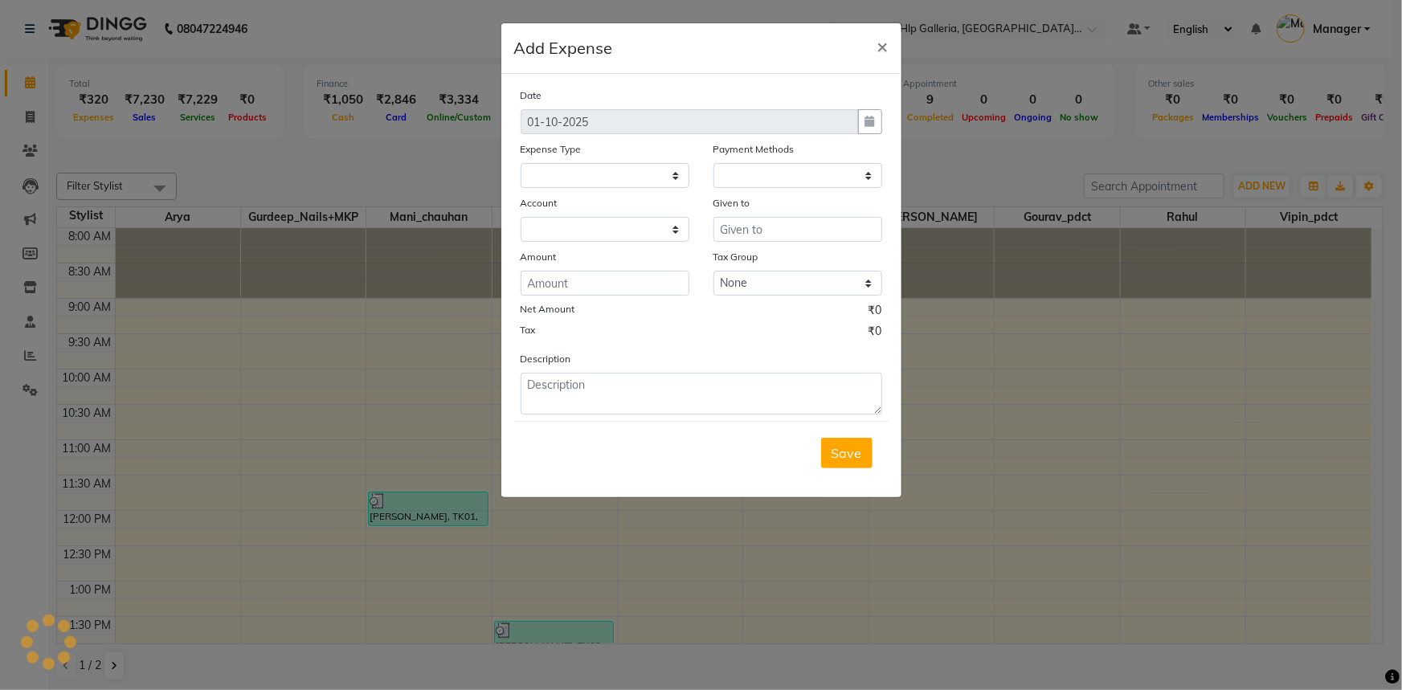
select select
select select "1"
select select "7087"
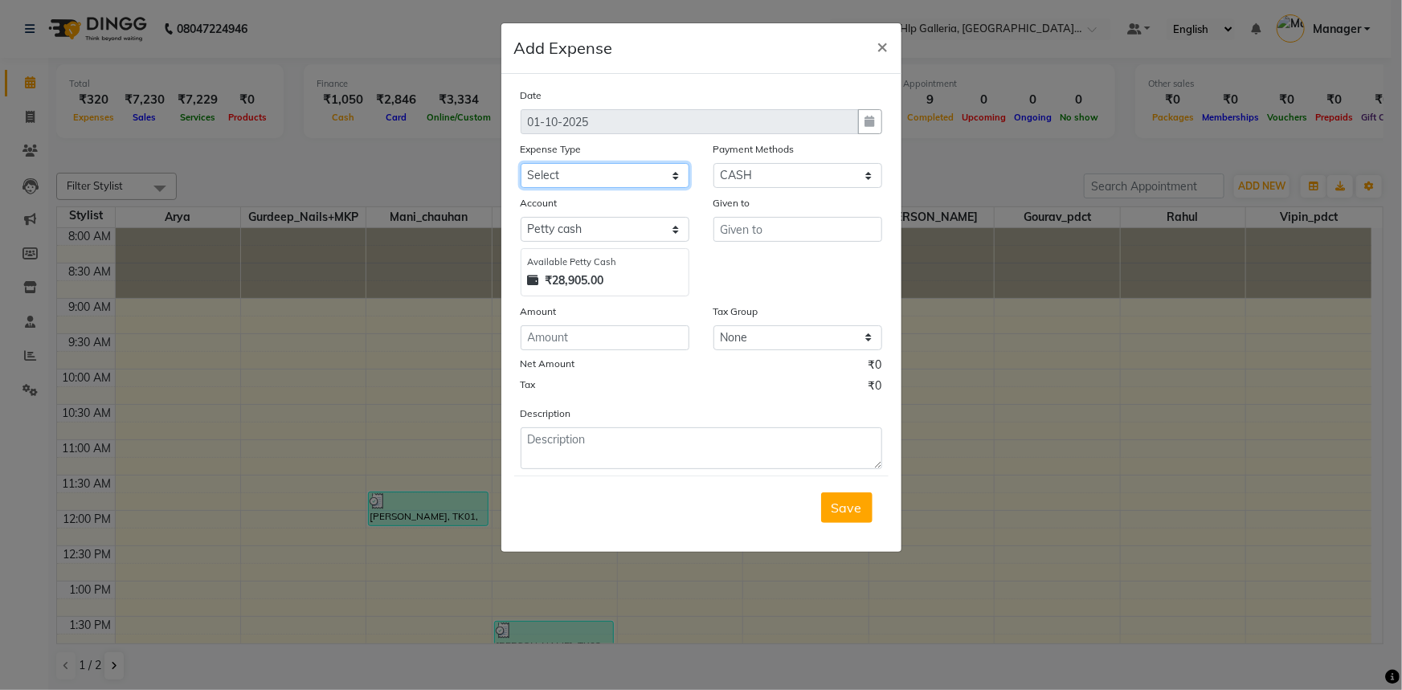
click at [649, 181] on select "Select Accommodation Aesthetics Bank Deposit BLINKIT Cash Handover Client Refun…" at bounding box center [605, 175] width 169 height 25
select select "24391"
click at [621, 170] on select "Select Accommodation Aesthetics Bank Deposit BLINKIT Cash Handover Client Refun…" at bounding box center [605, 175] width 169 height 25
click at [631, 350] on input "number" at bounding box center [605, 337] width 169 height 25
type input "23500"
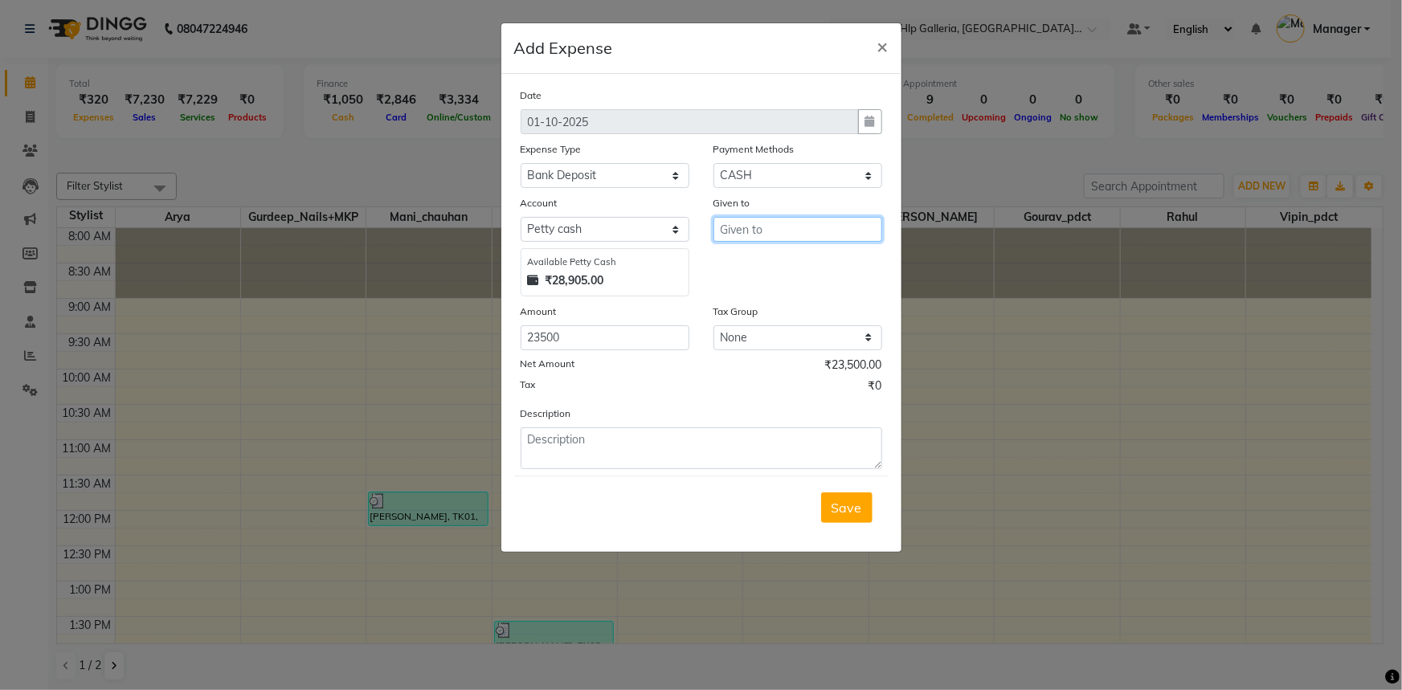
click at [750, 220] on input "text" at bounding box center [797, 229] width 169 height 25
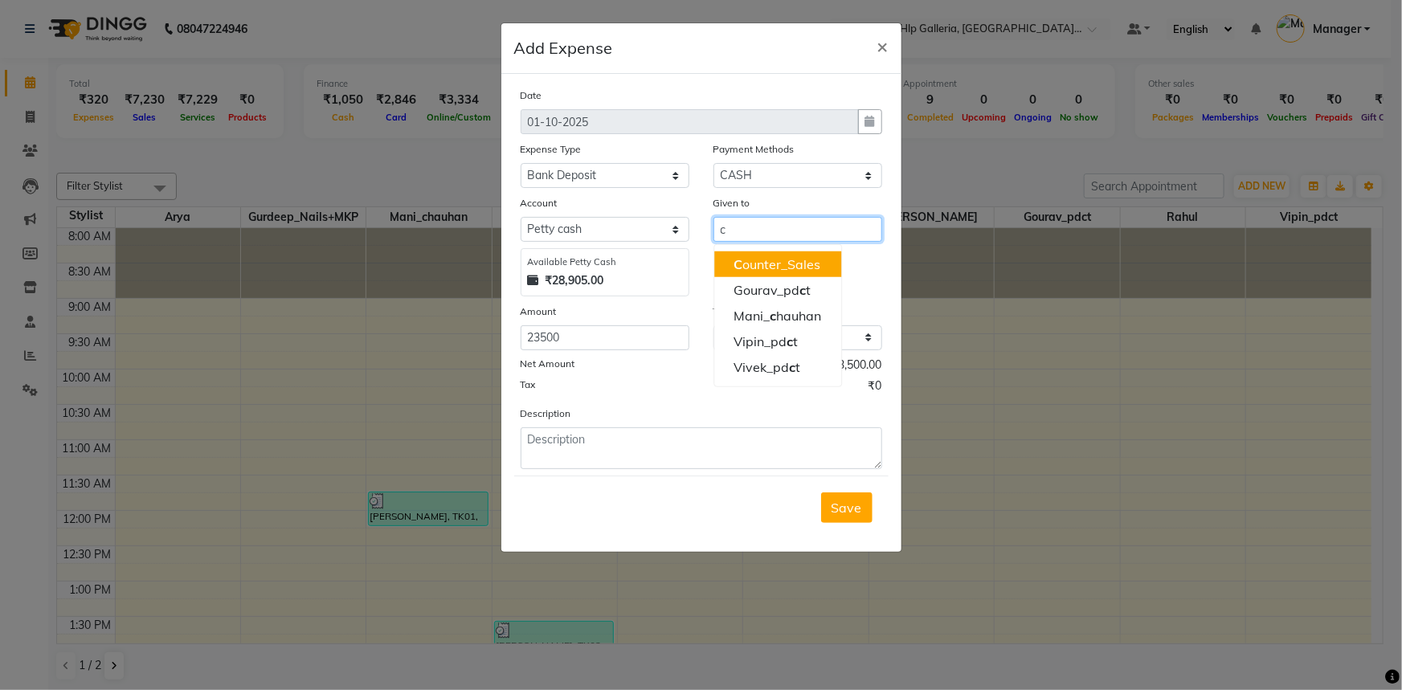
click at [819, 268] on button "C ounter_Sales" at bounding box center [777, 264] width 127 height 26
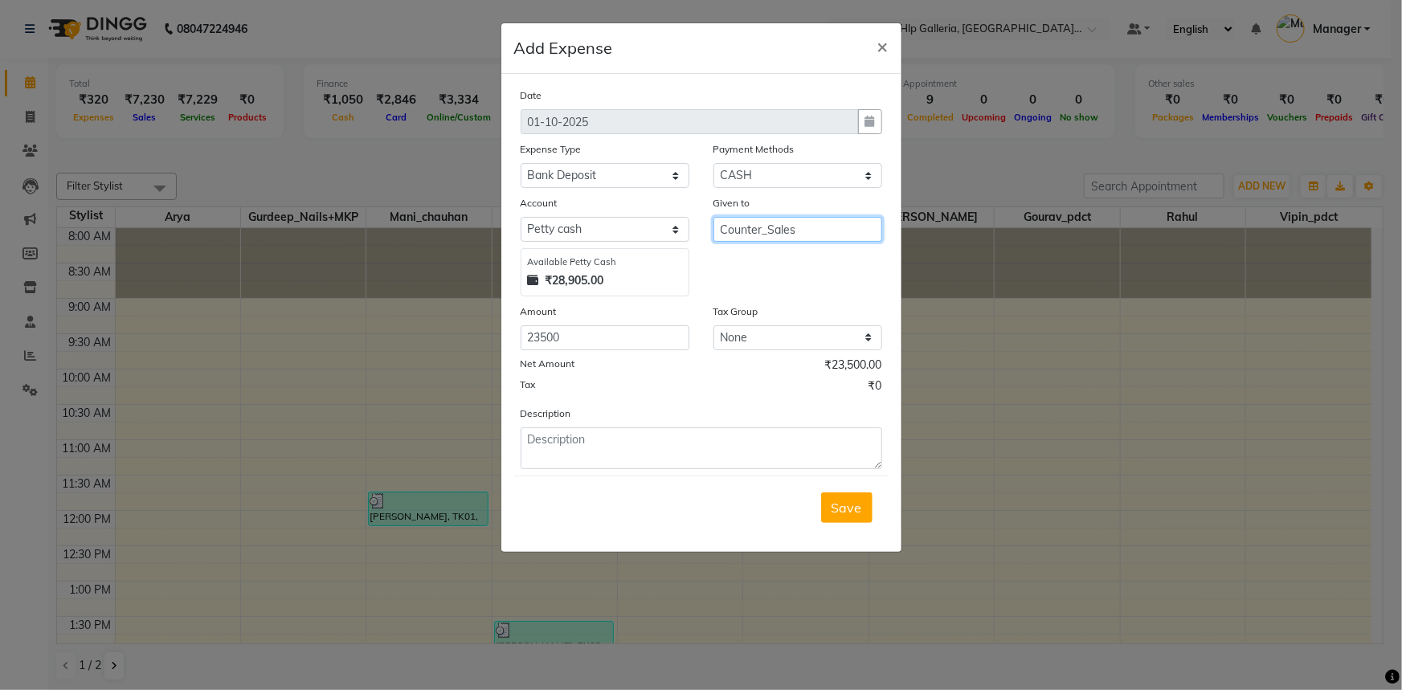
type input "Counter_Sales"
click at [617, 453] on textarea at bounding box center [702, 448] width 362 height 42
type textarea "bank deposit"
click at [831, 508] on span "Save" at bounding box center [846, 508] width 31 height 16
